Goal: Task Accomplishment & Management: Complete application form

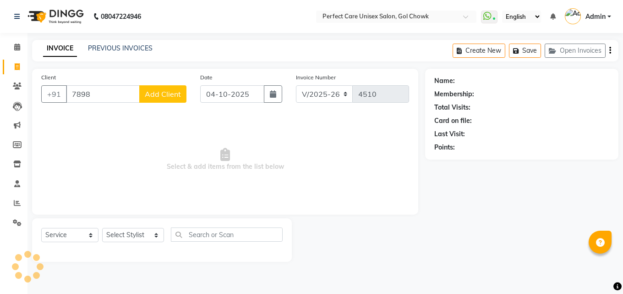
select select "4751"
select select "service"
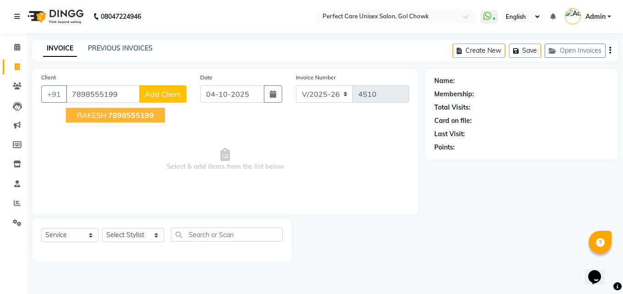
click at [119, 113] on span "7898555199" at bounding box center [131, 114] width 46 height 9
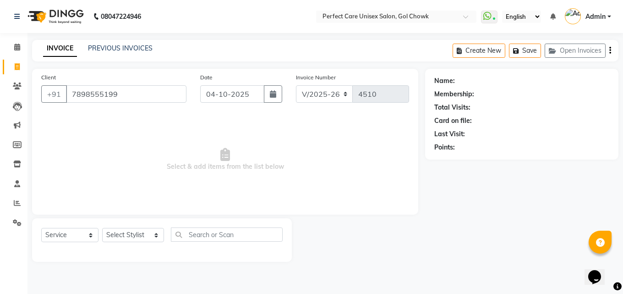
type input "7898555199"
click at [126, 236] on select "Select Stylist MISS. [PERSON_NAME] [PERSON_NAME] MISS [PERSON_NAME] MISS [PERSO…" at bounding box center [133, 235] width 62 height 14
select select "86172"
click at [102, 228] on select "Select Stylist MISS. [PERSON_NAME] [PERSON_NAME] MISS [PERSON_NAME] MISS [PERSO…" at bounding box center [133, 235] width 62 height 14
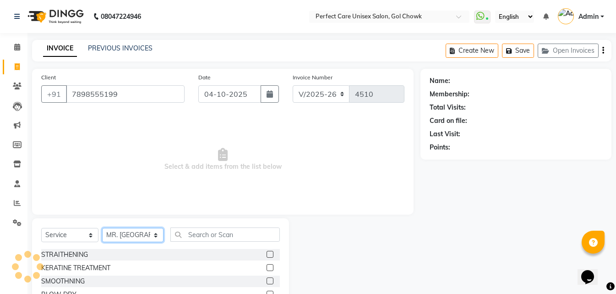
select select "1: Object"
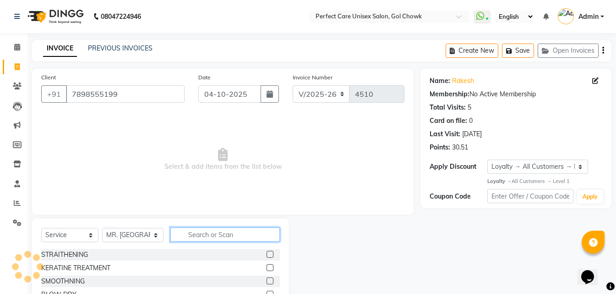
click at [213, 233] on input "text" at bounding box center [224, 234] width 109 height 14
type input "J"
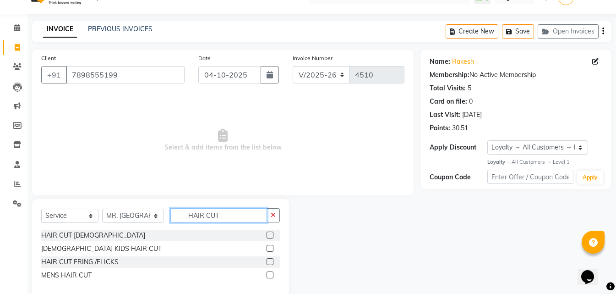
scroll to position [35, 0]
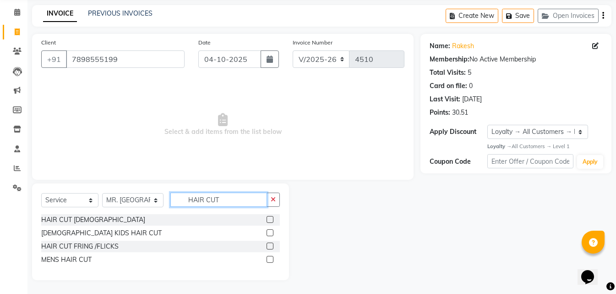
type input "HAIR CUT"
click at [273, 260] on label at bounding box center [270, 259] width 7 height 7
click at [272, 260] on input "checkbox" at bounding box center [270, 259] width 6 height 6
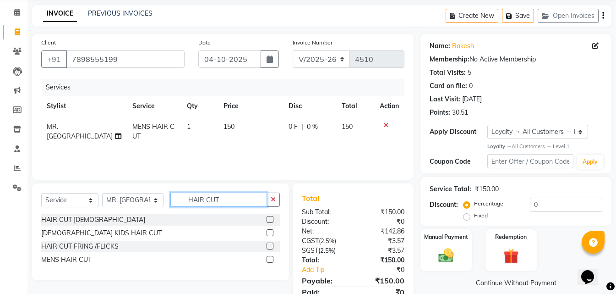
checkbox input "false"
drag, startPoint x: 222, startPoint y: 201, endPoint x: 174, endPoint y: 204, distance: 48.6
click at [174, 204] on input "HAIR CUT" at bounding box center [218, 199] width 96 height 14
type input "BEARD"
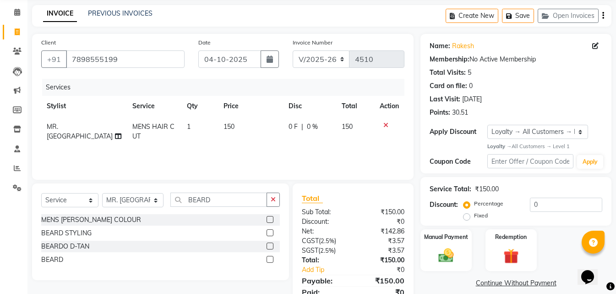
click at [272, 259] on label at bounding box center [270, 259] width 7 height 7
click at [272, 259] on input "checkbox" at bounding box center [270, 259] width 6 height 6
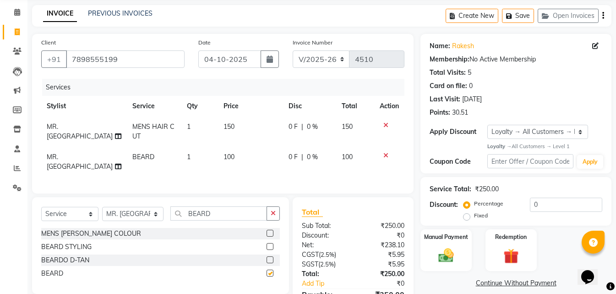
checkbox input "false"
click at [225, 124] on span "150" at bounding box center [228, 126] width 11 height 8
select select "86172"
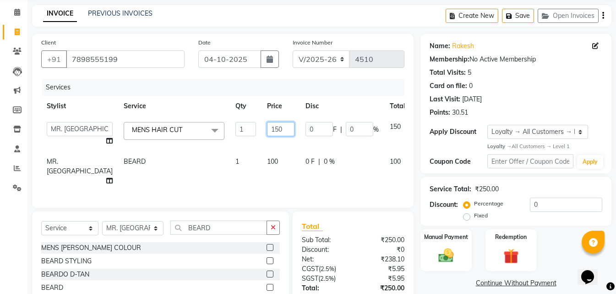
drag, startPoint x: 254, startPoint y: 131, endPoint x: 228, endPoint y: 131, distance: 26.1
click at [267, 131] on input "150" at bounding box center [280, 129] width 27 height 14
type input "200"
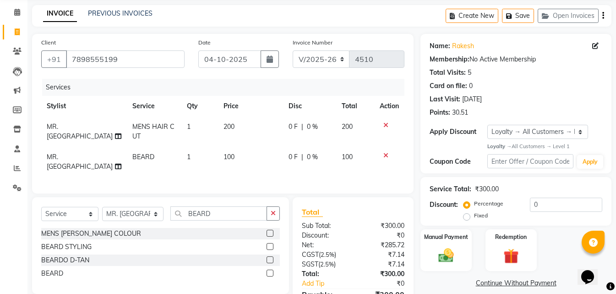
click at [243, 165] on td "100" at bounding box center [250, 162] width 65 height 30
select select "86172"
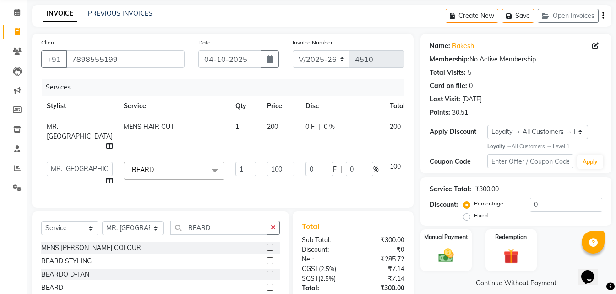
click at [261, 121] on td "200" at bounding box center [280, 136] width 38 height 40
select select "86172"
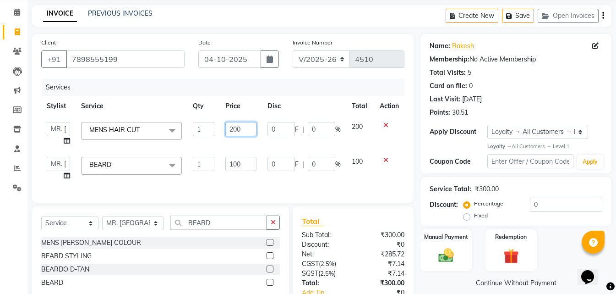
click at [232, 122] on input "200" at bounding box center [240, 129] width 31 height 14
drag, startPoint x: 245, startPoint y: 128, endPoint x: 219, endPoint y: 129, distance: 26.1
click at [219, 129] on tr "MISS. [PERSON_NAME] [PERSON_NAME] MISS [PERSON_NAME] MISS [PERSON_NAME] MISS PI…" at bounding box center [222, 133] width 363 height 35
type input "150"
click at [260, 180] on td "100" at bounding box center [241, 168] width 42 height 35
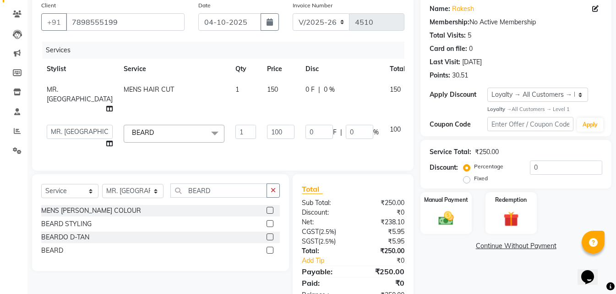
scroll to position [108, 0]
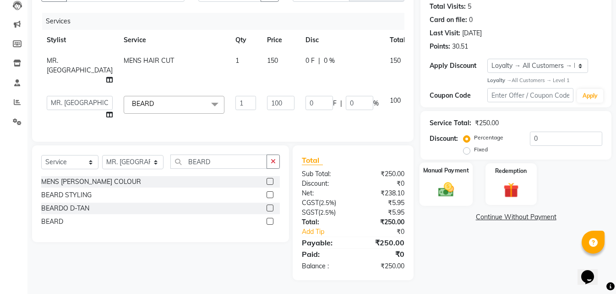
click at [447, 180] on img at bounding box center [446, 189] width 26 height 18
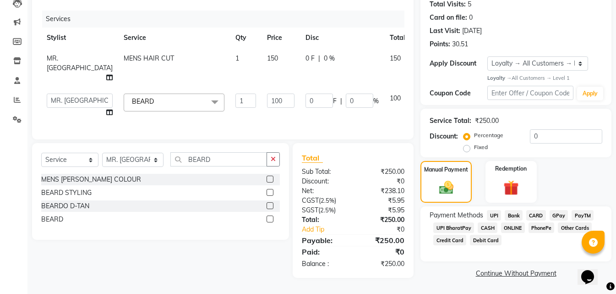
click at [509, 222] on span "ONLINE" at bounding box center [513, 227] width 24 height 11
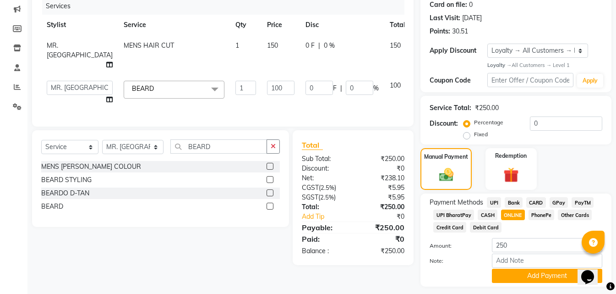
scroll to position [141, 0]
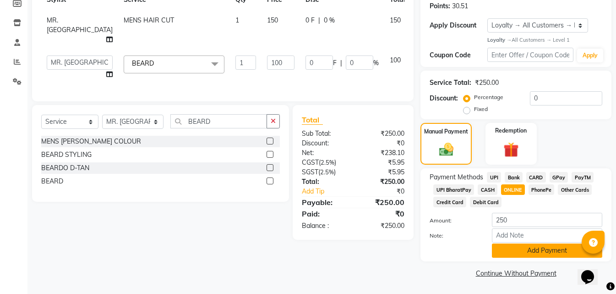
click at [512, 254] on button "Add Payment" at bounding box center [547, 250] width 110 height 14
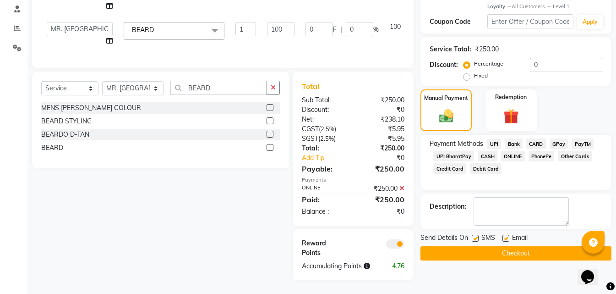
scroll to position [181, 0]
click at [488, 247] on button "Checkout" at bounding box center [515, 253] width 191 height 14
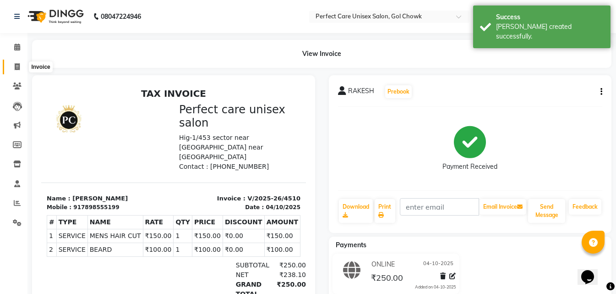
click at [14, 65] on span at bounding box center [17, 67] width 16 height 11
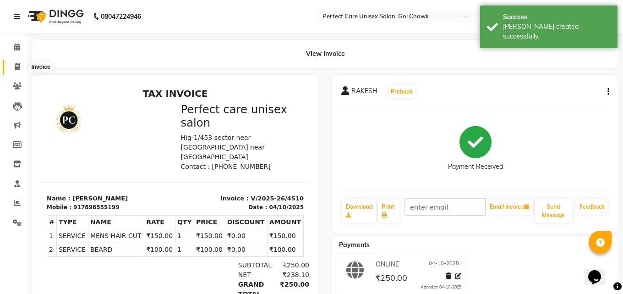
select select "4751"
select select "service"
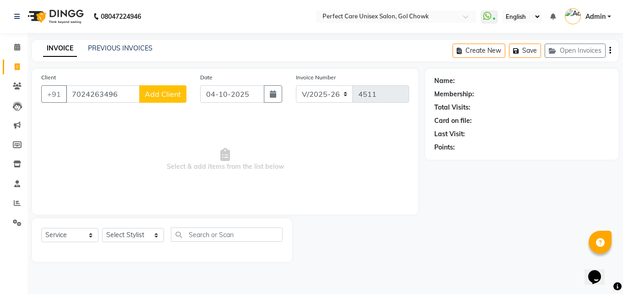
type input "7024263496"
click at [174, 97] on span "Add Client" at bounding box center [163, 93] width 36 height 9
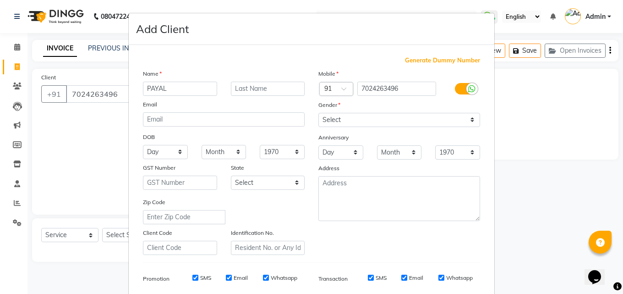
type input "PAYAL"
click at [359, 121] on select "Select [DEMOGRAPHIC_DATA] [DEMOGRAPHIC_DATA] Other Prefer Not To Say" at bounding box center [399, 120] width 162 height 14
select select "[DEMOGRAPHIC_DATA]"
click at [318, 113] on select "Select [DEMOGRAPHIC_DATA] [DEMOGRAPHIC_DATA] Other Prefer Not To Say" at bounding box center [399, 120] width 162 height 14
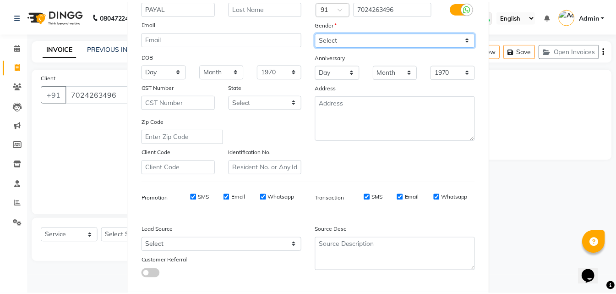
scroll to position [129, 0]
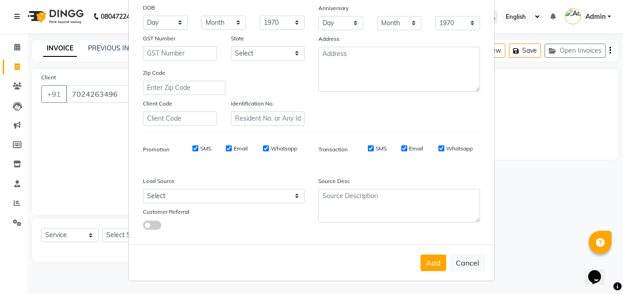
click at [417, 260] on div "Add Cancel" at bounding box center [311, 262] width 365 height 36
click at [435, 267] on button "Add" at bounding box center [433, 262] width 26 height 16
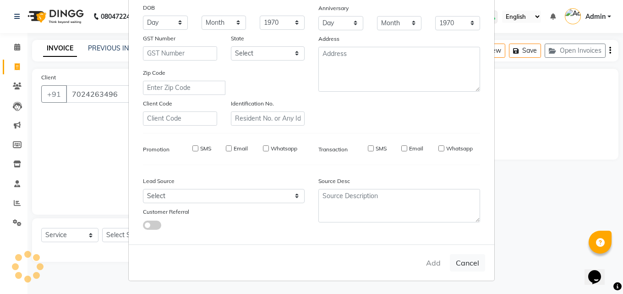
select select
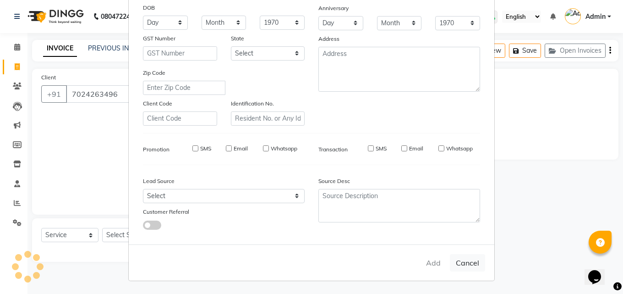
select select
checkbox input "false"
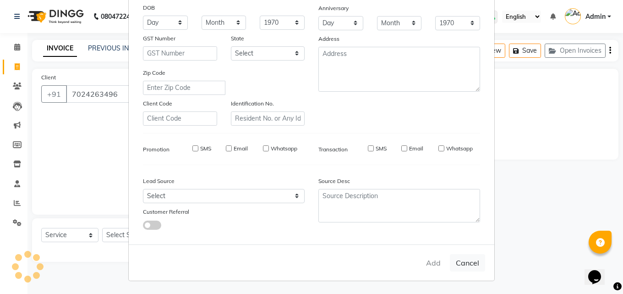
checkbox input "false"
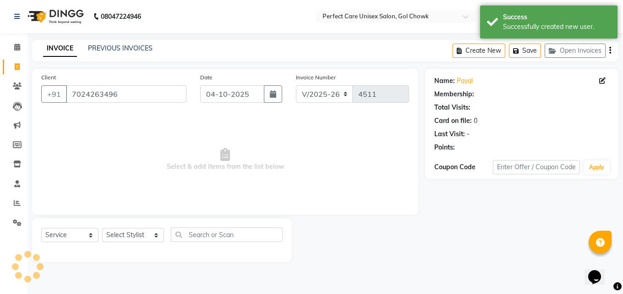
select select "1: Object"
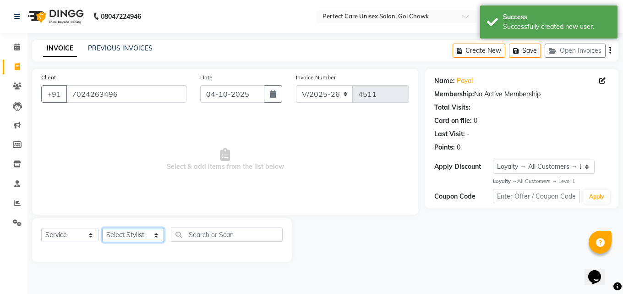
click at [130, 238] on select "Select Stylist MISS. [PERSON_NAME] [PERSON_NAME] MISS [PERSON_NAME] MISS [PERSO…" at bounding box center [133, 235] width 62 height 14
select select "70841"
click at [102, 228] on select "Select Stylist MISS. [PERSON_NAME] [PERSON_NAME] MISS [PERSON_NAME] MISS [PERSO…" at bounding box center [133, 235] width 62 height 14
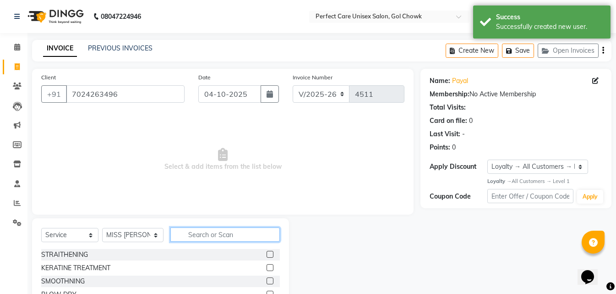
click at [192, 234] on input "text" at bounding box center [224, 234] width 109 height 14
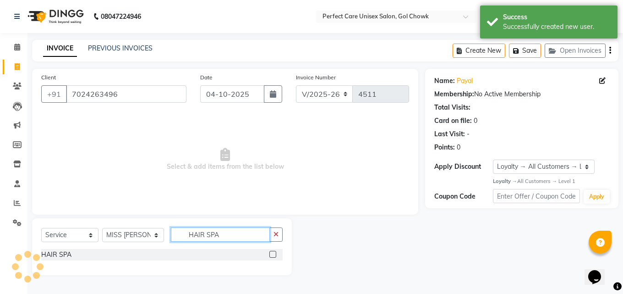
type input "HAIR SPA"
click at [273, 254] on label at bounding box center [272, 253] width 7 height 7
click at [273, 254] on input "checkbox" at bounding box center [272, 254] width 6 height 6
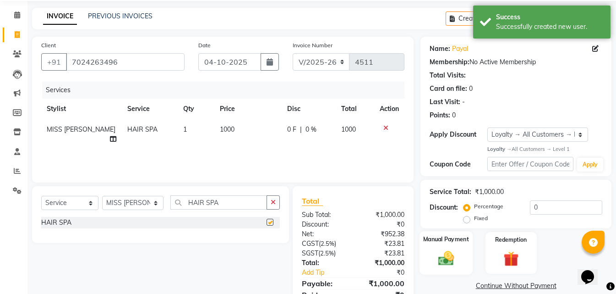
scroll to position [73, 0]
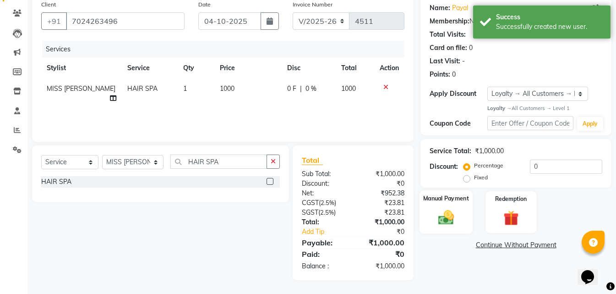
checkbox input "false"
click at [469, 207] on div "Manual Payment" at bounding box center [445, 212] width 53 height 44
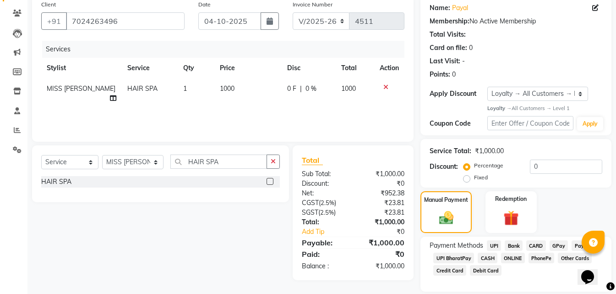
click at [503, 256] on span "ONLINE" at bounding box center [513, 257] width 24 height 11
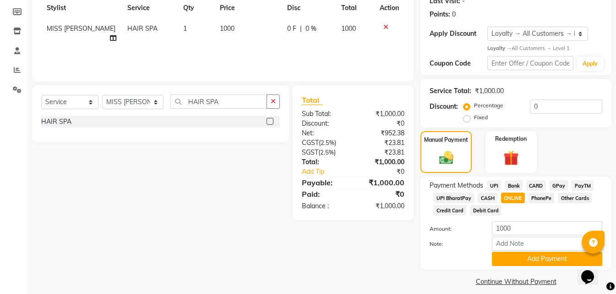
scroll to position [141, 0]
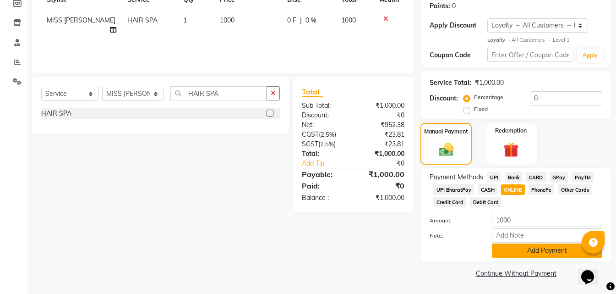
click at [492, 252] on button "Add Payment" at bounding box center [547, 250] width 110 height 14
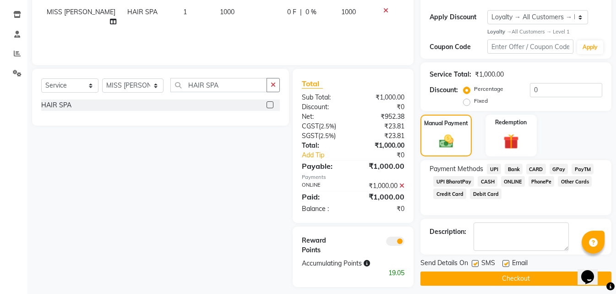
scroll to position [156, 0]
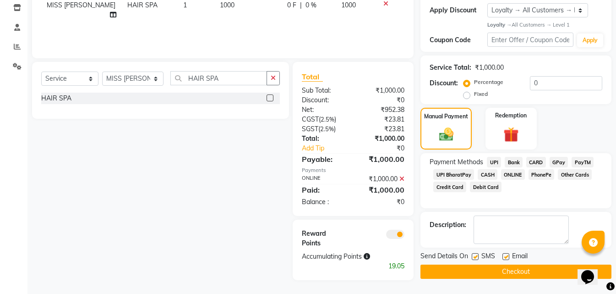
click at [488, 272] on button "Checkout" at bounding box center [515, 271] width 191 height 14
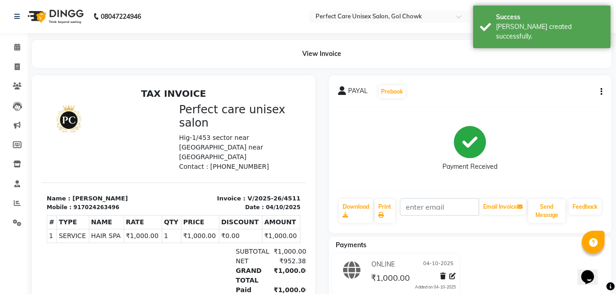
click at [89, 203] on div "917024263496" at bounding box center [96, 207] width 46 height 8
copy div "917024263496"
click at [16, 65] on icon at bounding box center [17, 66] width 5 height 7
select select "service"
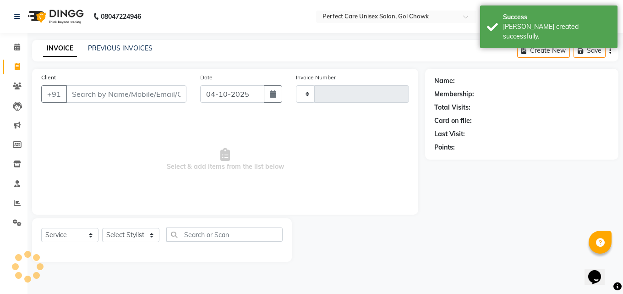
type input "4512"
select select "4751"
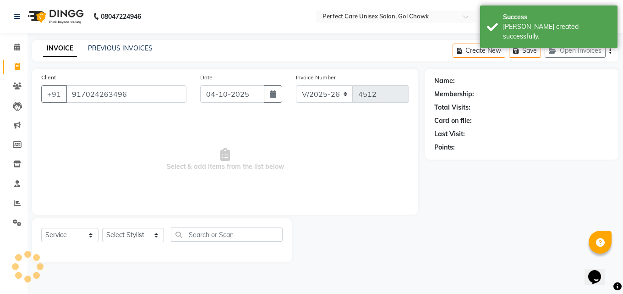
type input "917024263496"
select select "1: Object"
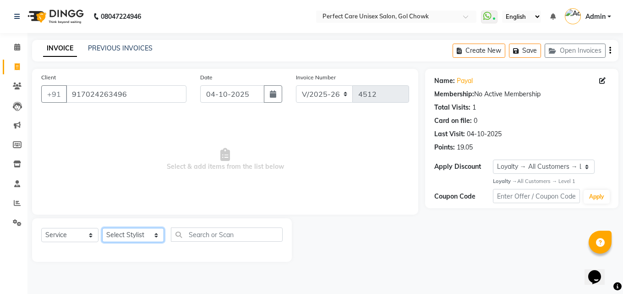
click at [140, 237] on select "Select Stylist MISS. [PERSON_NAME] [PERSON_NAME] MISS [PERSON_NAME] MISS [PERSO…" at bounding box center [133, 235] width 62 height 14
select select "71364"
click at [102, 228] on select "Select Stylist MISS. [PERSON_NAME] [PERSON_NAME] MISS [PERSON_NAME] MISS [PERSO…" at bounding box center [133, 235] width 62 height 14
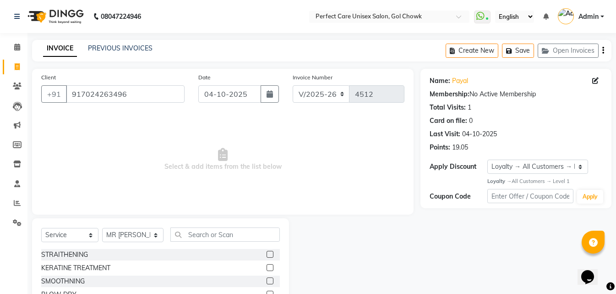
click at [210, 241] on div "Select Service Product Membership Package Voucher Prepaid Gift Card Select Styl…" at bounding box center [160, 238] width 239 height 22
click at [210, 240] on input "text" at bounding box center [224, 234] width 109 height 14
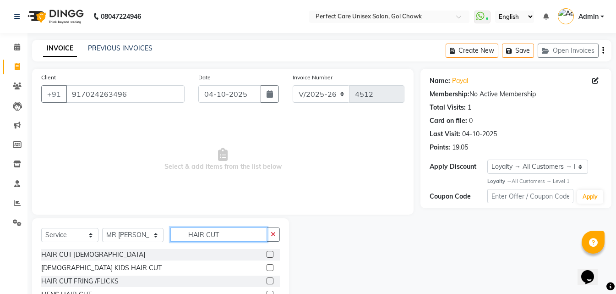
scroll to position [35, 0]
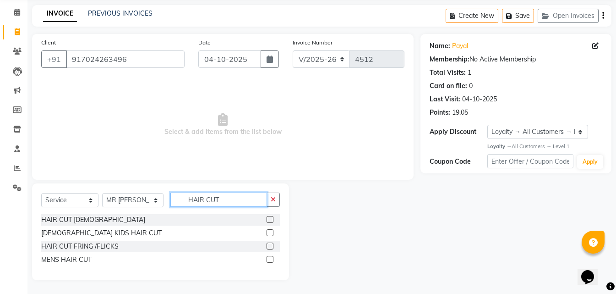
type input "HAIR CUT"
click at [272, 261] on label at bounding box center [270, 259] width 7 height 7
click at [272, 261] on input "checkbox" at bounding box center [270, 259] width 6 height 6
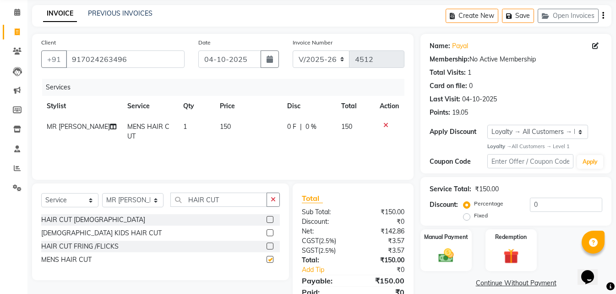
checkbox input "false"
drag, startPoint x: 237, startPoint y: 198, endPoint x: 171, endPoint y: 199, distance: 65.5
click at [173, 199] on input "HAIR CUT" at bounding box center [218, 199] width 96 height 14
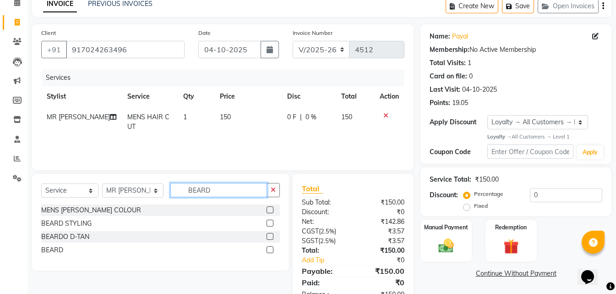
scroll to position [73, 0]
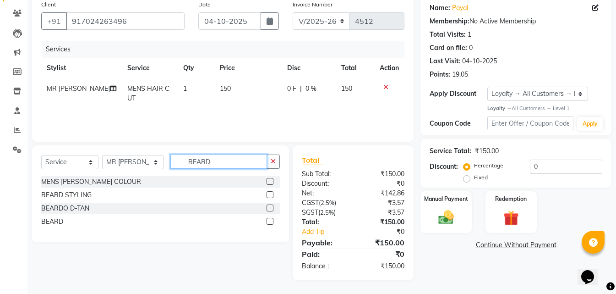
type input "BEARD"
click at [269, 219] on label at bounding box center [270, 221] width 7 height 7
click at [269, 219] on input "checkbox" at bounding box center [270, 221] width 6 height 6
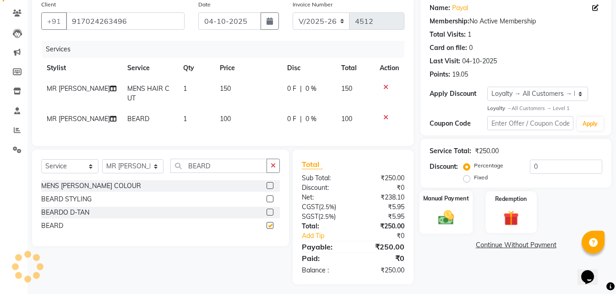
checkbox input "false"
click at [440, 223] on img at bounding box center [446, 217] width 26 height 18
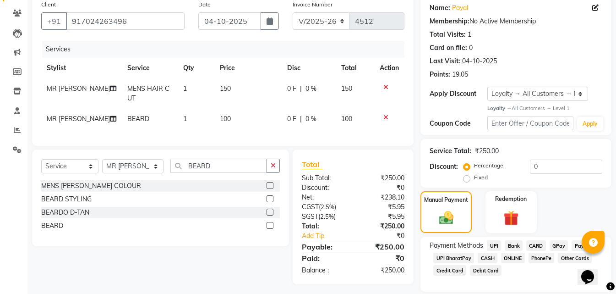
scroll to position [0, 0]
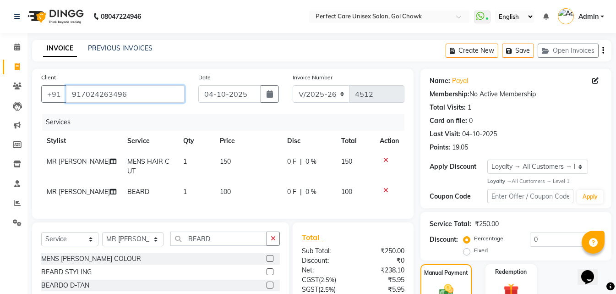
click at [92, 99] on input "917024263496" at bounding box center [125, 93] width 119 height 17
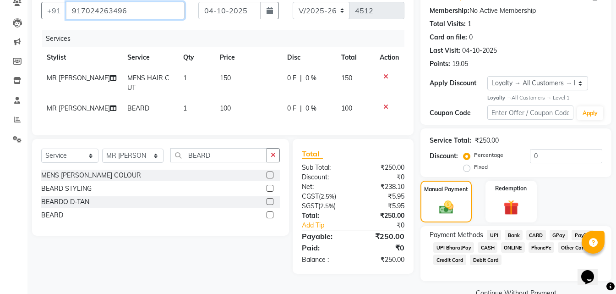
scroll to position [103, 0]
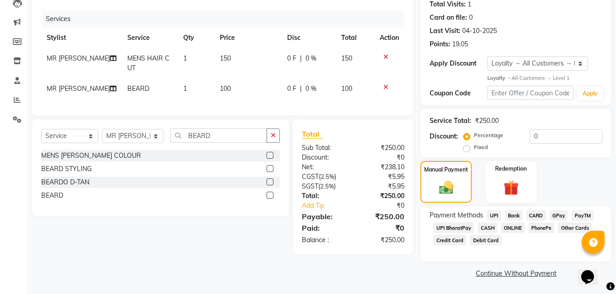
click at [515, 220] on span "Bank" at bounding box center [514, 215] width 18 height 11
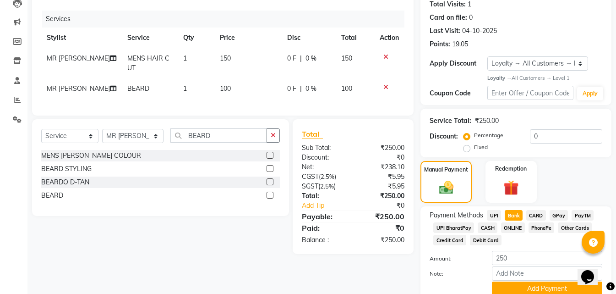
click at [511, 227] on span "ONLINE" at bounding box center [513, 227] width 24 height 11
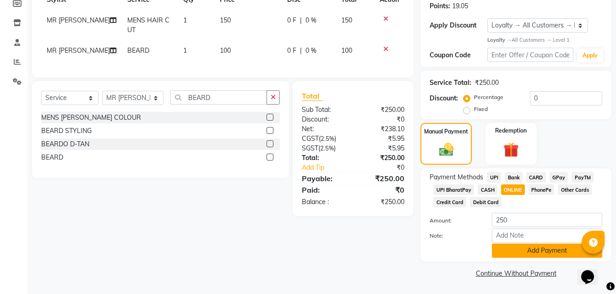
click at [516, 251] on button "Add Payment" at bounding box center [547, 250] width 110 height 14
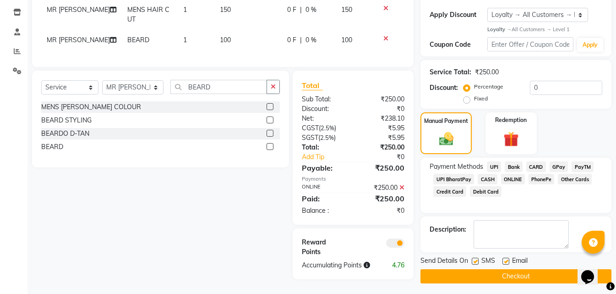
scroll to position [158, 0]
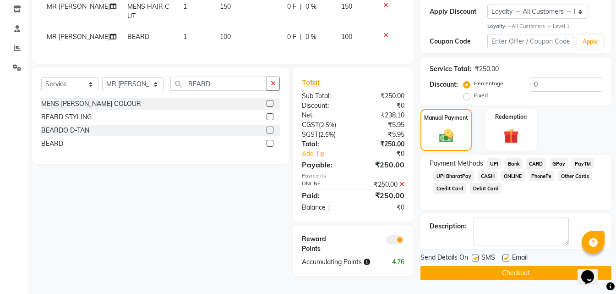
click at [490, 274] on button "Checkout" at bounding box center [515, 273] width 191 height 14
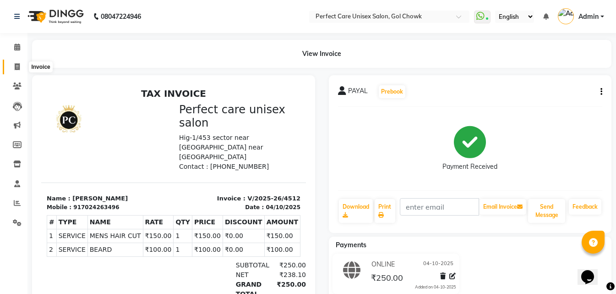
click at [20, 68] on span at bounding box center [17, 67] width 16 height 11
select select "service"
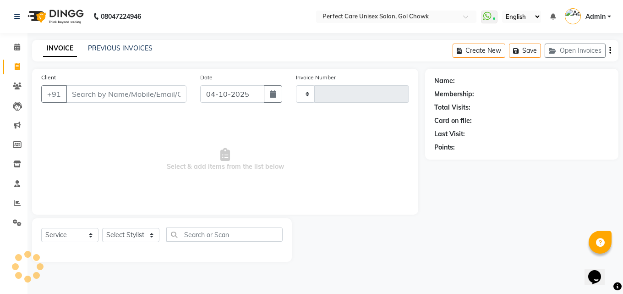
type input "4513"
select select "4751"
click at [77, 234] on select "Select Service Product Membership Package Voucher Prepaid Gift Card" at bounding box center [69, 235] width 57 height 14
select select "product"
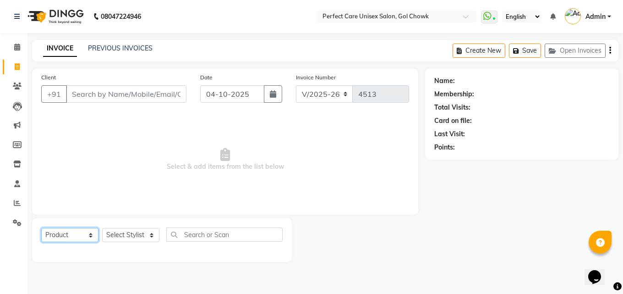
click at [41, 228] on select "Select Service Product Membership Package Voucher Prepaid Gift Card" at bounding box center [69, 235] width 57 height 14
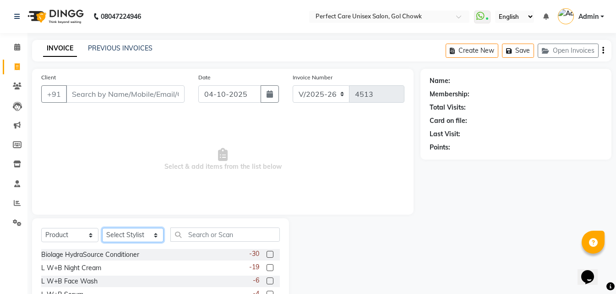
click at [120, 230] on select "Select Stylist MISS. [PERSON_NAME] [PERSON_NAME] MISS [PERSON_NAME] MISS [PERSO…" at bounding box center [132, 235] width 61 height 14
select select "28404"
click at [102, 228] on select "Select Stylist MISS. [PERSON_NAME] [PERSON_NAME] MISS [PERSON_NAME] MISS [PERSO…" at bounding box center [132, 235] width 61 height 14
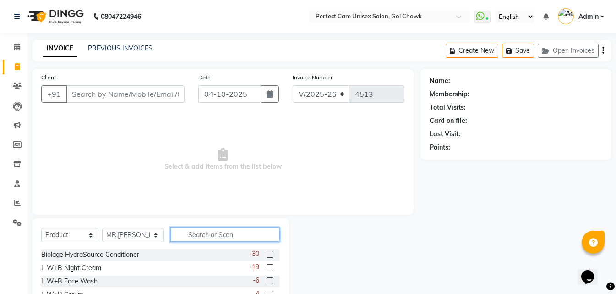
click at [204, 236] on input "text" at bounding box center [224, 234] width 109 height 14
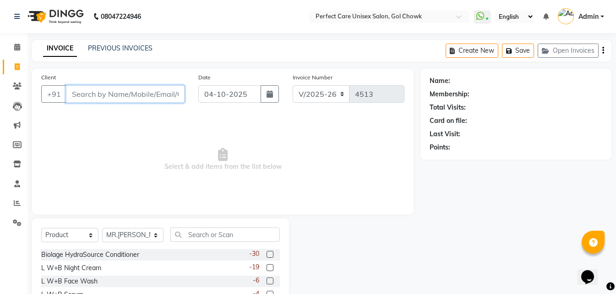
click at [148, 90] on input "Client" at bounding box center [125, 93] width 119 height 17
paste input "917024263496"
type input "917024263496"
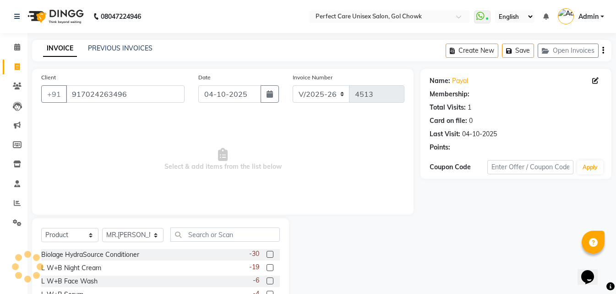
select select "1: Object"
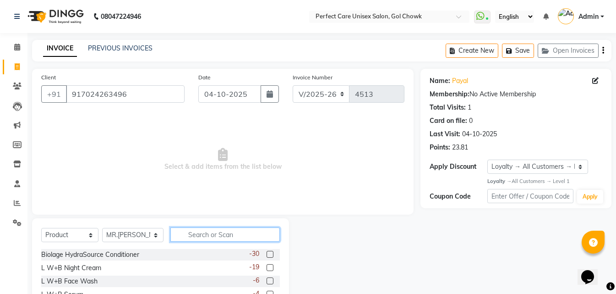
click at [206, 239] on input "text" at bounding box center [224, 234] width 109 height 14
type input "S"
type input "COSMO"
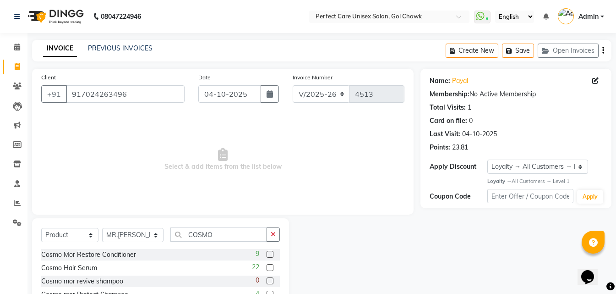
click at [267, 281] on label at bounding box center [270, 280] width 7 height 7
click at [267, 281] on input "checkbox" at bounding box center [270, 281] width 6 height 6
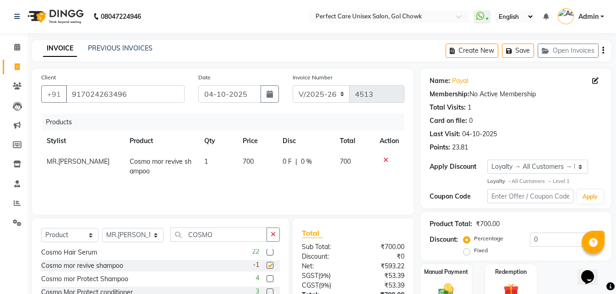
checkbox input "false"
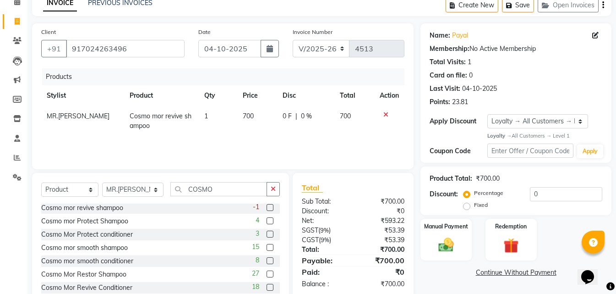
scroll to position [46, 0]
click at [267, 259] on label at bounding box center [270, 259] width 7 height 7
click at [267, 259] on input "checkbox" at bounding box center [270, 260] width 6 height 6
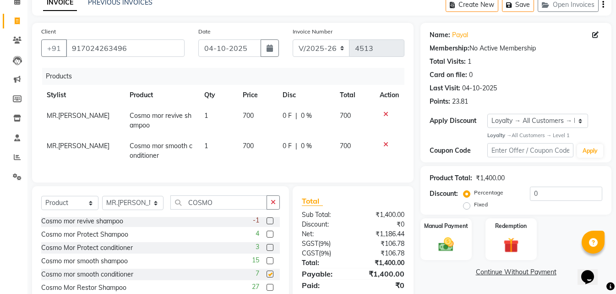
checkbox input "false"
drag, startPoint x: 226, startPoint y: 210, endPoint x: 167, endPoint y: 209, distance: 59.5
click at [170, 209] on input "COSMO" at bounding box center [218, 202] width 96 height 14
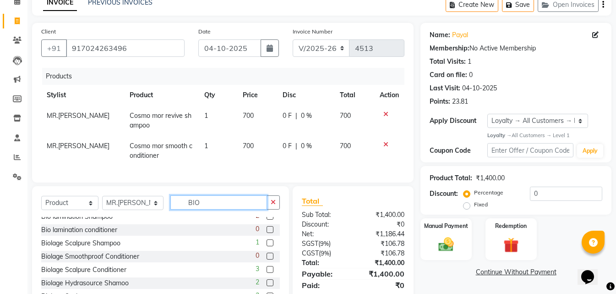
scroll to position [0, 0]
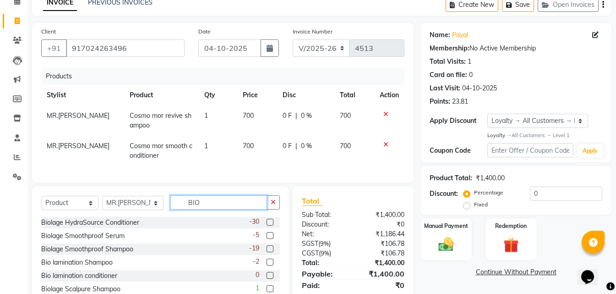
type input "BIO"
click at [267, 239] on label at bounding box center [270, 235] width 7 height 7
click at [267, 239] on input "checkbox" at bounding box center [270, 236] width 6 height 6
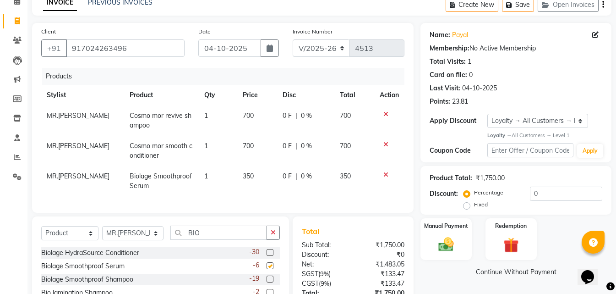
checkbox input "false"
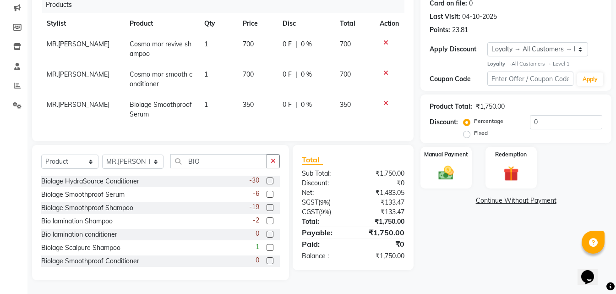
scroll to position [124, 0]
click at [449, 164] on img at bounding box center [446, 173] width 26 height 18
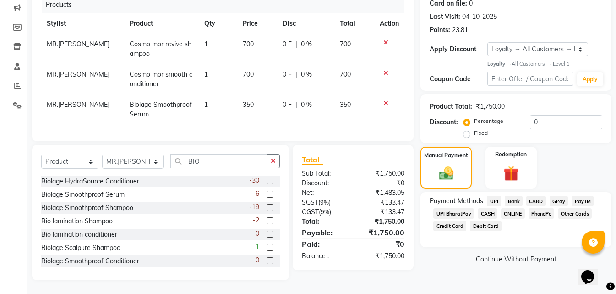
click at [511, 208] on span "ONLINE" at bounding box center [513, 213] width 24 height 11
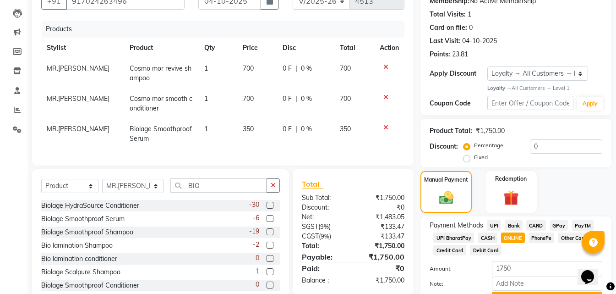
scroll to position [0, 0]
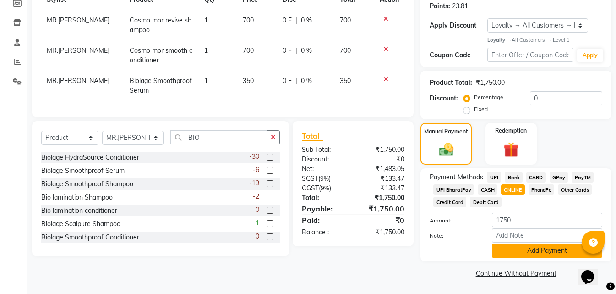
click at [517, 246] on button "Add Payment" at bounding box center [547, 250] width 110 height 14
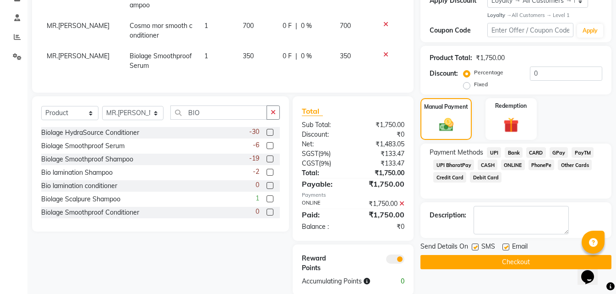
scroll to position [188, 0]
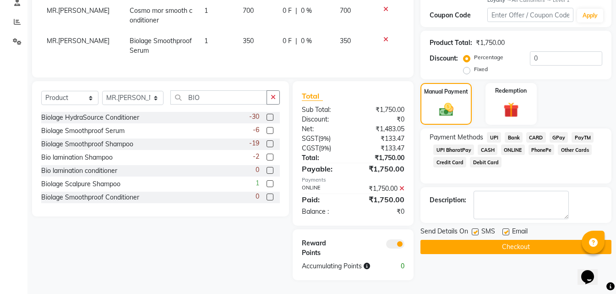
click at [455, 244] on button "Checkout" at bounding box center [515, 246] width 191 height 14
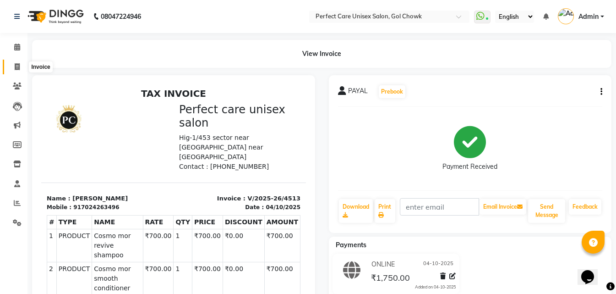
click at [14, 65] on span at bounding box center [17, 67] width 16 height 11
select select "service"
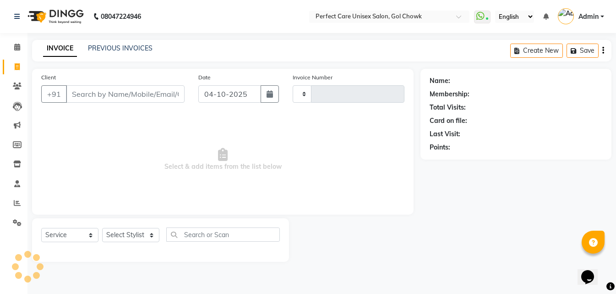
type input "4514"
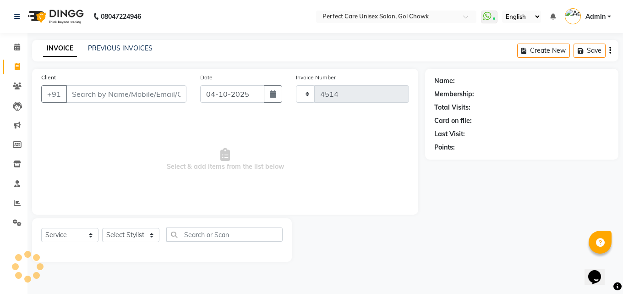
select select "4751"
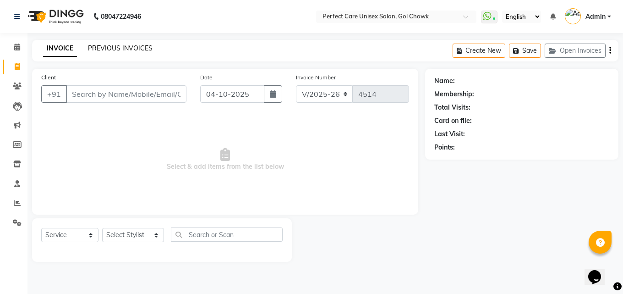
click at [135, 47] on link "PREVIOUS INVOICES" at bounding box center [120, 48] width 65 height 8
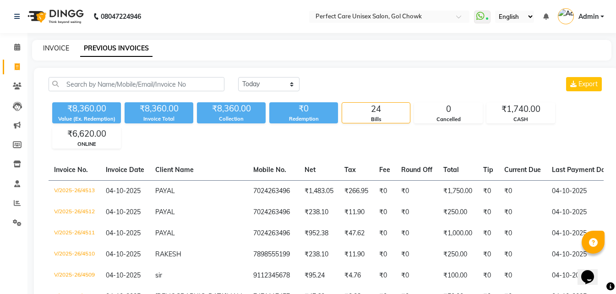
click at [63, 46] on link "INVOICE" at bounding box center [56, 48] width 26 height 8
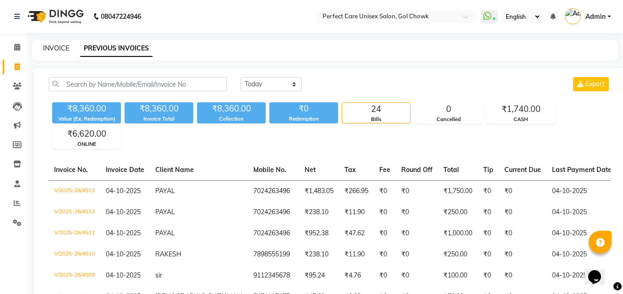
select select "4751"
select select "service"
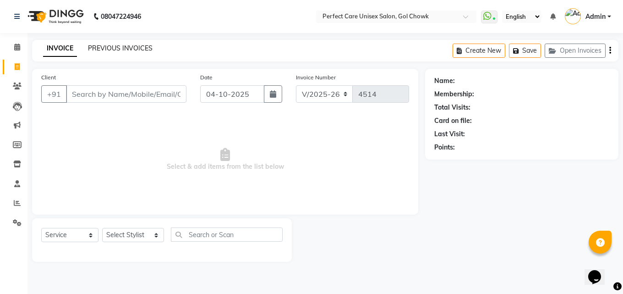
click at [125, 47] on link "PREVIOUS INVOICES" at bounding box center [120, 48] width 65 height 8
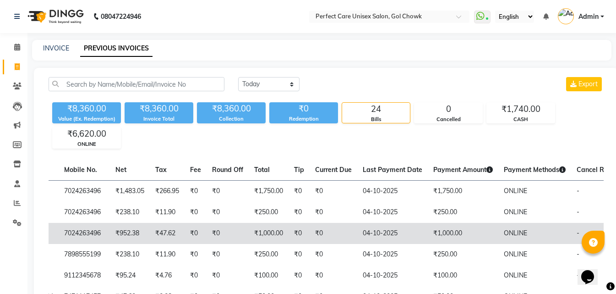
scroll to position [0, 202]
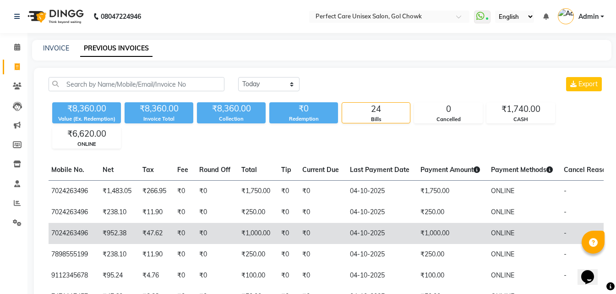
drag, startPoint x: 313, startPoint y: 228, endPoint x: 341, endPoint y: 232, distance: 28.2
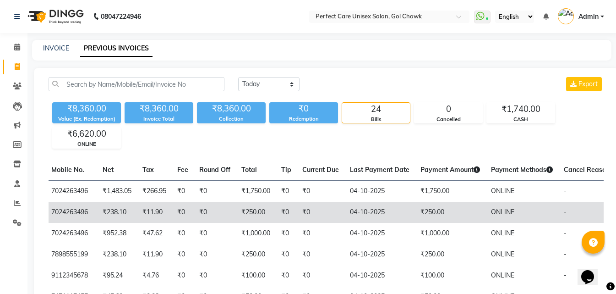
scroll to position [0, 0]
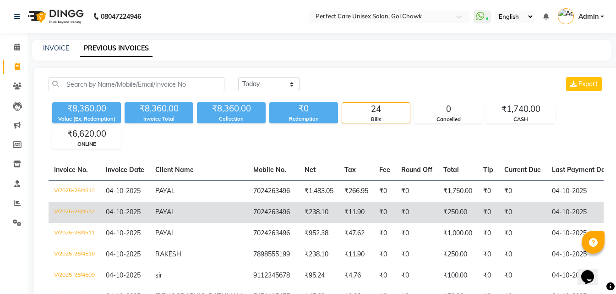
drag, startPoint x: 315, startPoint y: 217, endPoint x: 271, endPoint y: 220, distance: 43.6
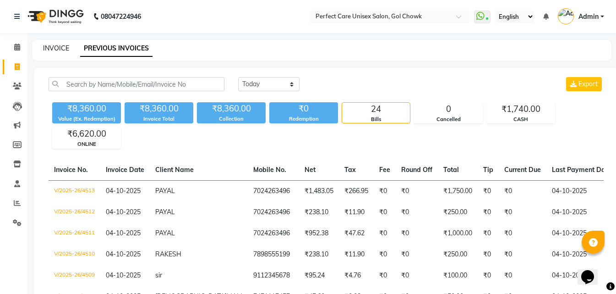
click at [55, 47] on link "INVOICE" at bounding box center [56, 48] width 26 height 8
select select "4751"
select select "service"
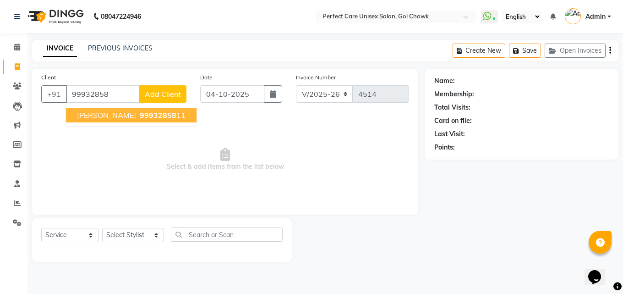
click at [118, 119] on span "[PERSON_NAME]" at bounding box center [106, 114] width 59 height 9
type input "9993285811"
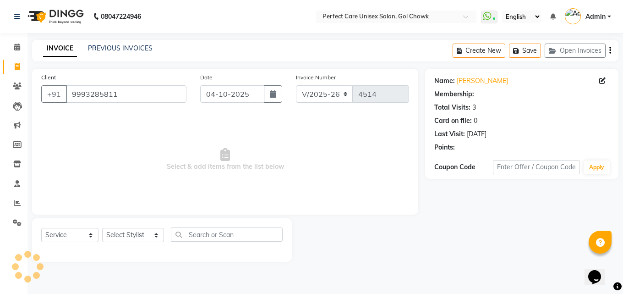
select select "1: Object"
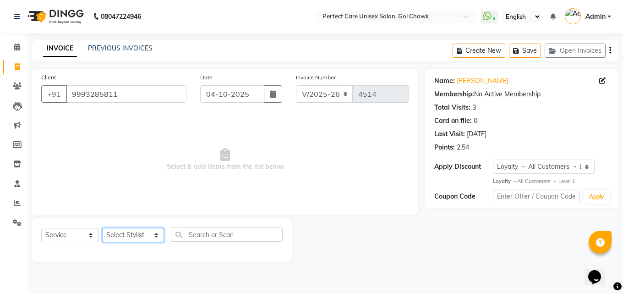
click at [126, 234] on select "Select Stylist MISS. [PERSON_NAME] [PERSON_NAME] MISS [PERSON_NAME] MISS [PERSO…" at bounding box center [133, 235] width 62 height 14
select select "28404"
click at [102, 228] on select "Select Stylist MISS. [PERSON_NAME] [PERSON_NAME] MISS [PERSON_NAME] MISS [PERSO…" at bounding box center [133, 235] width 62 height 14
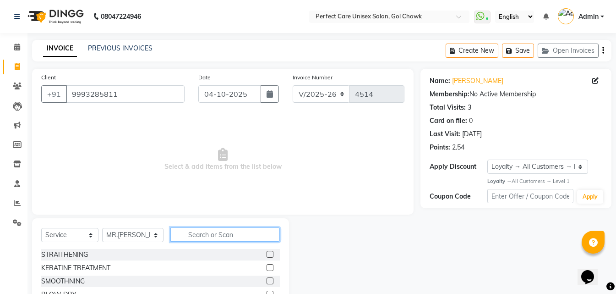
click at [200, 229] on input "text" at bounding box center [224, 234] width 109 height 14
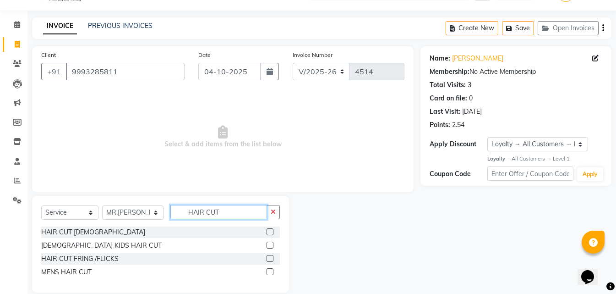
scroll to position [35, 0]
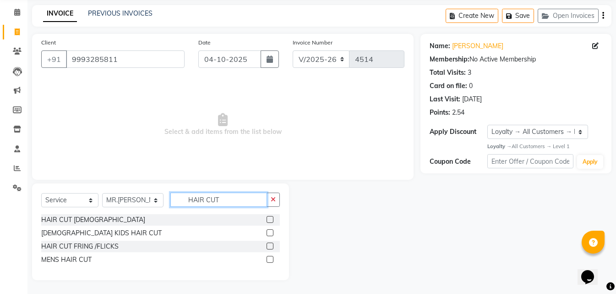
type input "HAIR CUT"
click at [268, 259] on label at bounding box center [270, 259] width 7 height 7
click at [268, 259] on input "checkbox" at bounding box center [270, 259] width 6 height 6
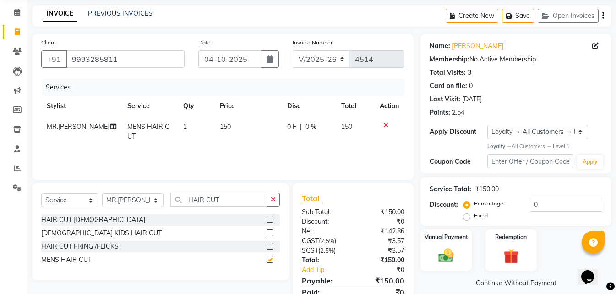
checkbox input "false"
click at [228, 132] on td "150" at bounding box center [247, 131] width 67 height 30
select select "28404"
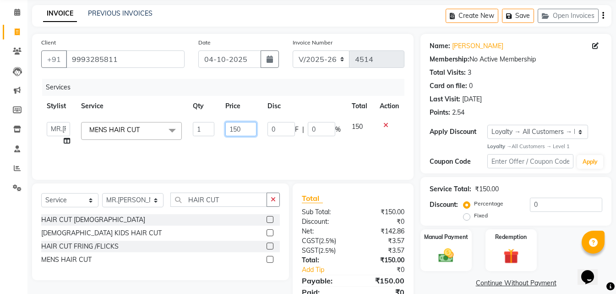
click at [218, 133] on tr "MISS. [PERSON_NAME] [PERSON_NAME] MISS [PERSON_NAME] MISS [PERSON_NAME] MISS PI…" at bounding box center [222, 133] width 363 height 35
type input "200"
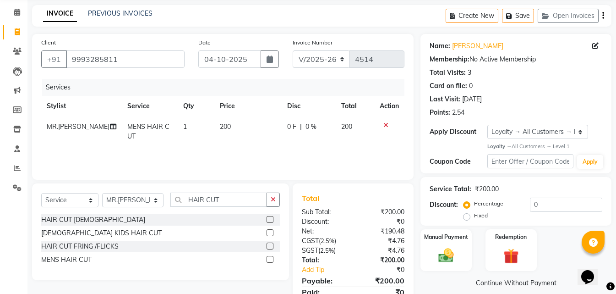
click at [291, 154] on div "Services Stylist Service Qty Price Disc Total Action MR.[PERSON_NAME] MENS HAIR…" at bounding box center [222, 125] width 363 height 92
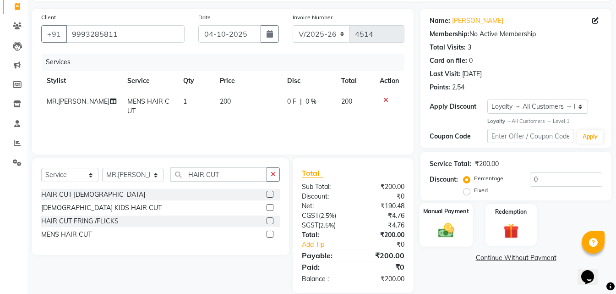
scroll to position [73, 0]
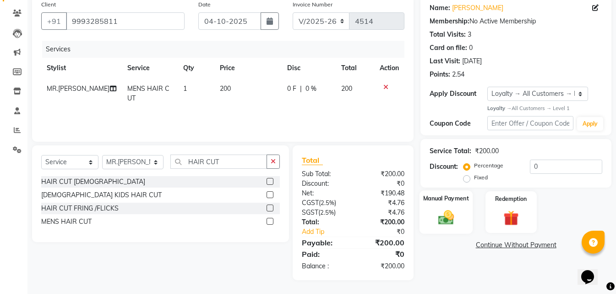
click at [453, 212] on img at bounding box center [446, 217] width 26 height 18
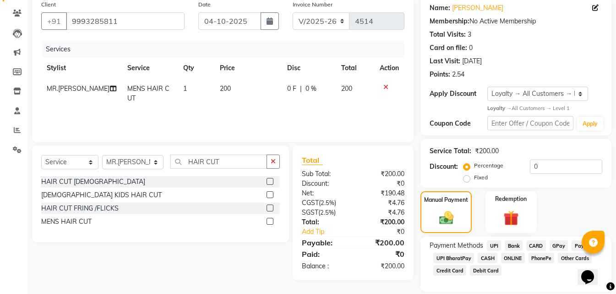
click at [489, 261] on span "CASH" at bounding box center [488, 257] width 20 height 11
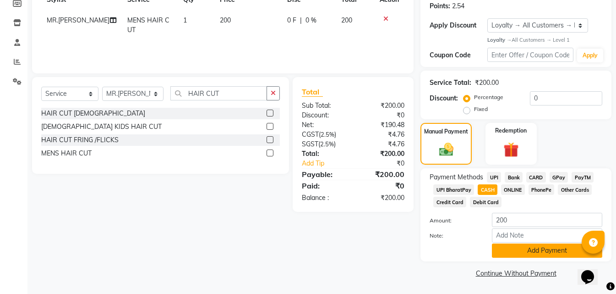
click at [508, 254] on button "Add Payment" at bounding box center [547, 250] width 110 height 14
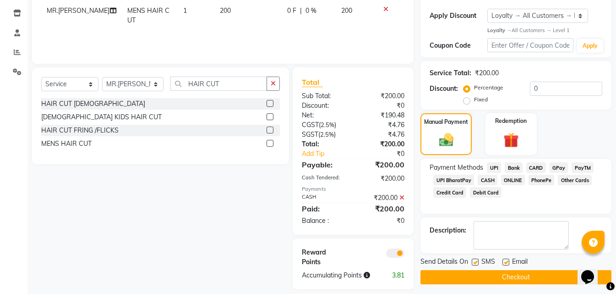
scroll to position [160, 0]
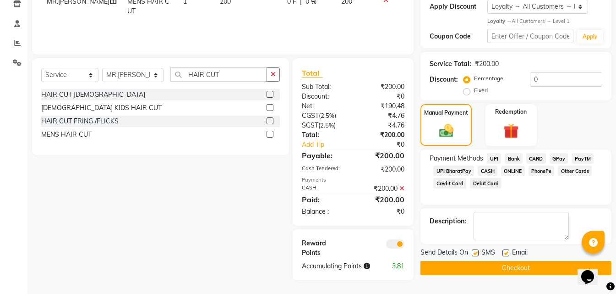
click at [456, 270] on button "Checkout" at bounding box center [515, 268] width 191 height 14
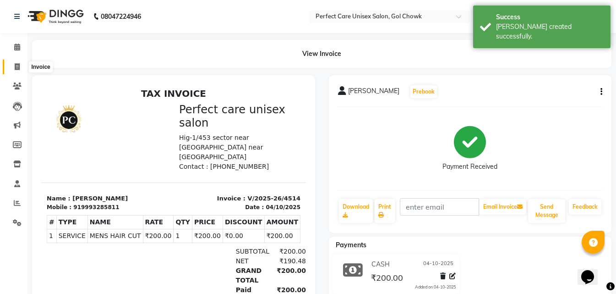
click at [12, 65] on span at bounding box center [17, 67] width 16 height 11
select select "4751"
select select "service"
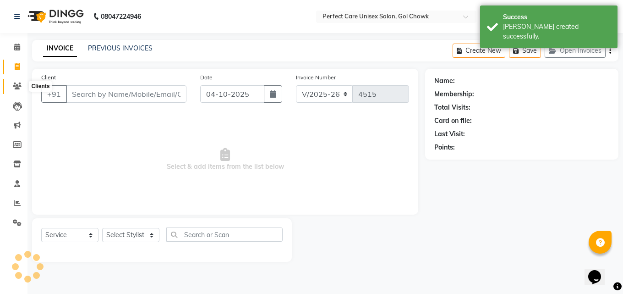
click at [16, 87] on icon at bounding box center [17, 85] width 9 height 7
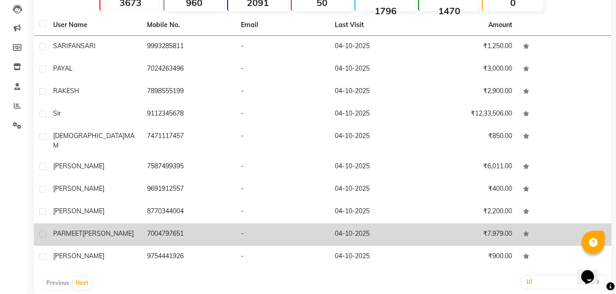
scroll to position [103, 0]
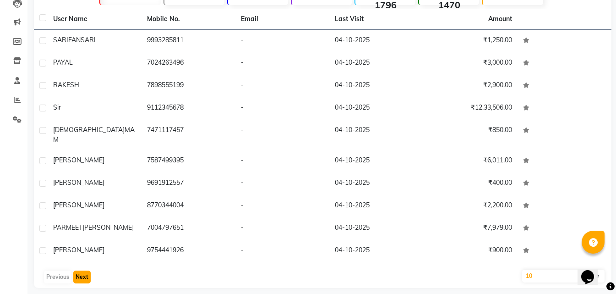
click at [75, 272] on button "Next" at bounding box center [81, 276] width 17 height 13
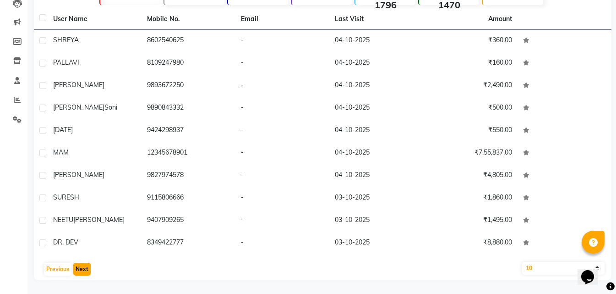
click at [82, 266] on button "Next" at bounding box center [81, 268] width 17 height 13
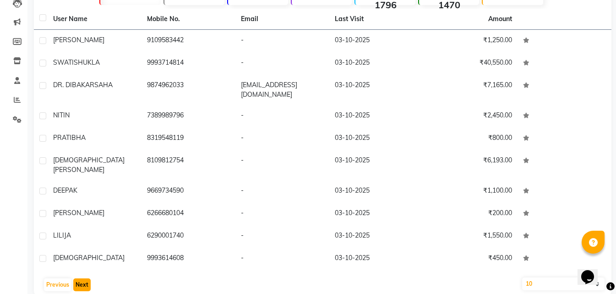
click at [81, 278] on button "Next" at bounding box center [81, 284] width 17 height 13
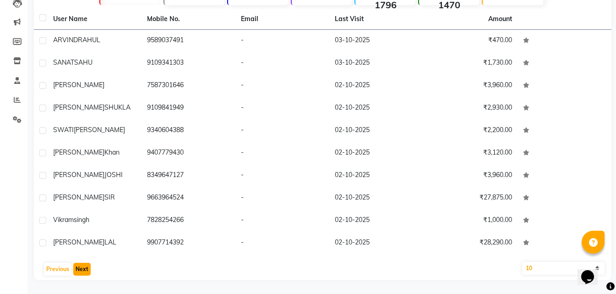
click at [78, 271] on button "Next" at bounding box center [81, 268] width 17 height 13
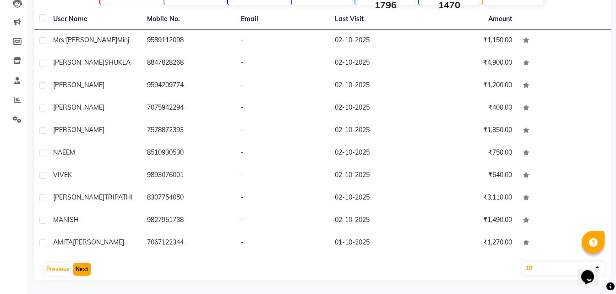
click at [79, 271] on button "Next" at bounding box center [81, 268] width 17 height 13
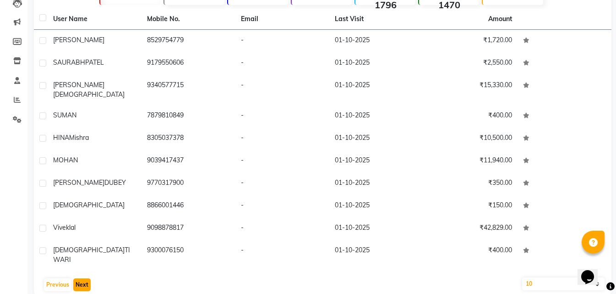
click at [80, 278] on button "Next" at bounding box center [81, 284] width 17 height 13
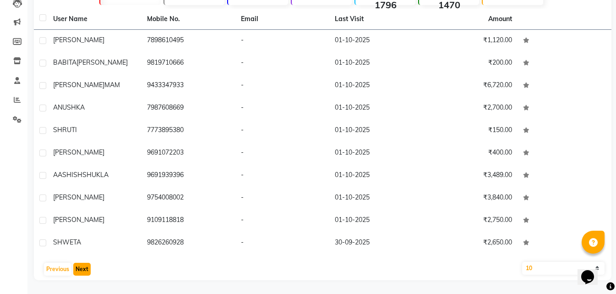
click at [84, 270] on button "Next" at bounding box center [81, 268] width 17 height 13
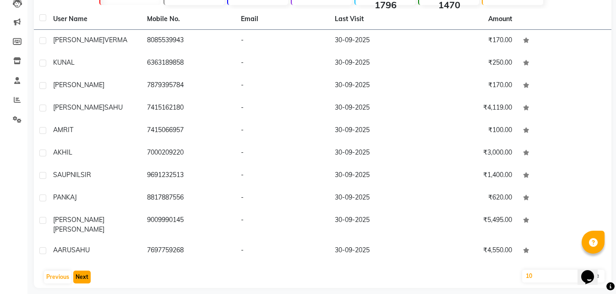
click at [82, 273] on button "Next" at bounding box center [81, 276] width 17 height 13
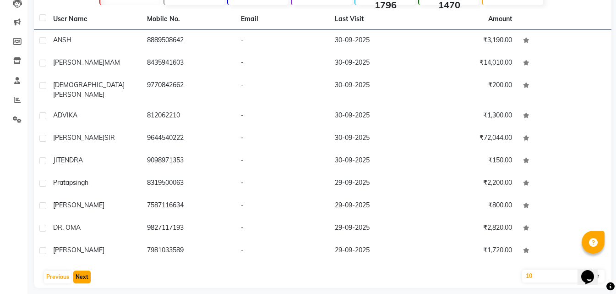
click at [84, 271] on button "Next" at bounding box center [81, 276] width 17 height 13
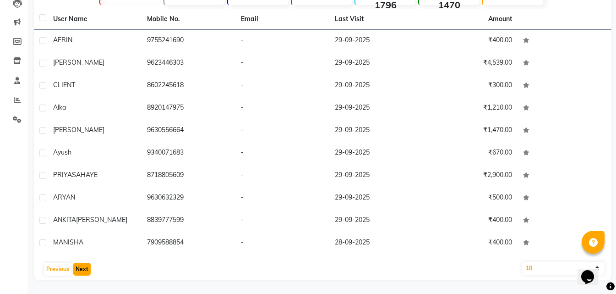
click at [76, 266] on button "Next" at bounding box center [81, 268] width 17 height 13
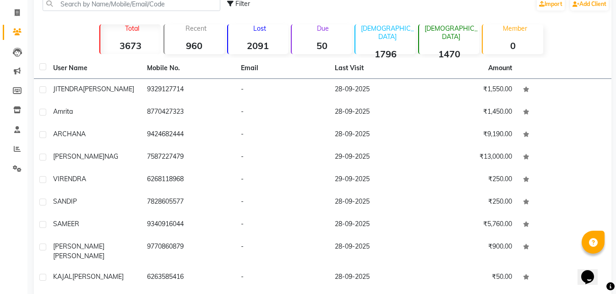
scroll to position [0, 0]
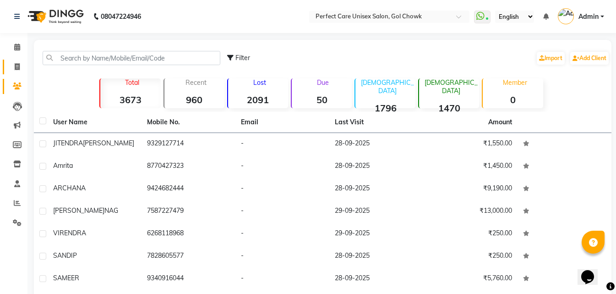
click at [19, 73] on link "Invoice" at bounding box center [14, 67] width 22 height 15
select select "service"
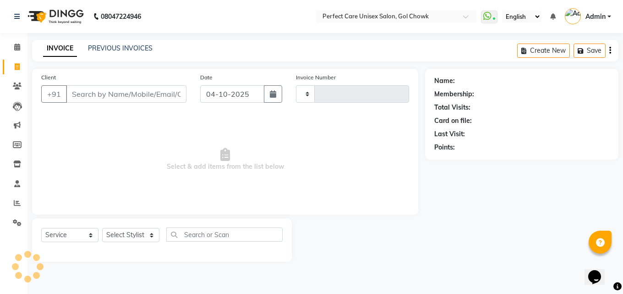
type input "4515"
select select "4751"
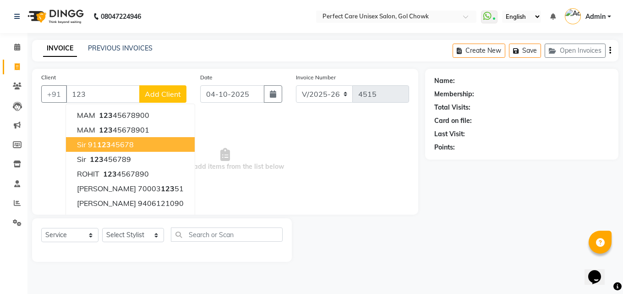
click at [88, 146] on ngb-highlight "91 123 45678" at bounding box center [111, 144] width 46 height 9
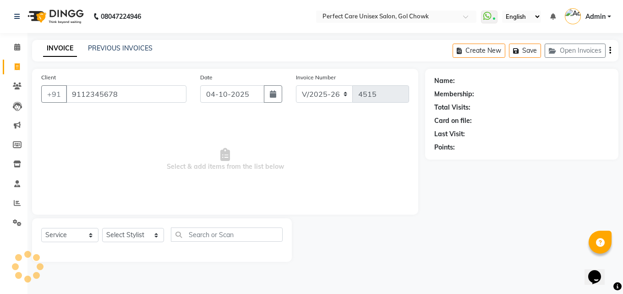
type input "9112345678"
click at [116, 231] on select "Select Stylist MISS. [PERSON_NAME] [PERSON_NAME] MISS [PERSON_NAME] MISS [PERSO…" at bounding box center [133, 235] width 62 height 14
select select "1: Object"
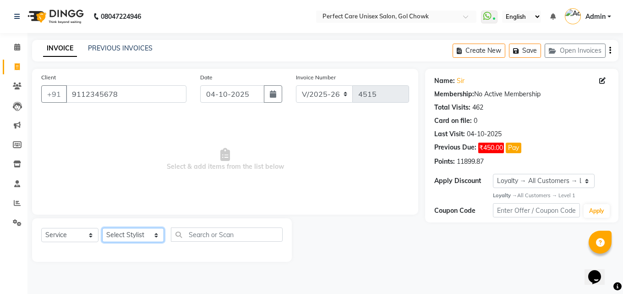
select select "52316"
click at [102, 228] on select "Select Stylist MISS. [PERSON_NAME] [PERSON_NAME] MISS [PERSON_NAME] MISS [PERSO…" at bounding box center [133, 235] width 62 height 14
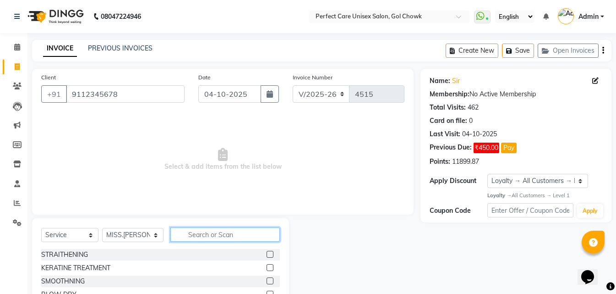
click at [184, 231] on input "text" at bounding box center [224, 234] width 109 height 14
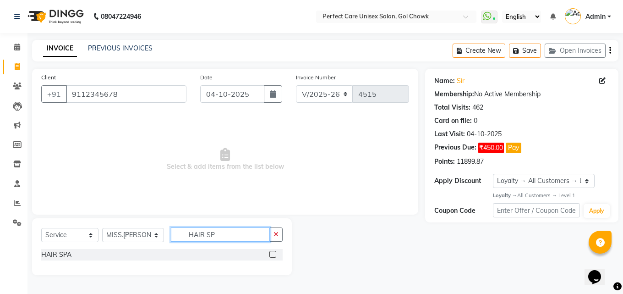
type input "HAIR SP"
click at [273, 255] on label at bounding box center [272, 253] width 7 height 7
click at [273, 255] on input "checkbox" at bounding box center [272, 254] width 6 height 6
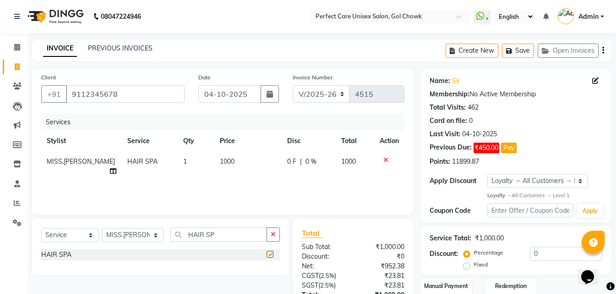
click at [229, 152] on td "1000" at bounding box center [247, 166] width 67 height 30
checkbox input "false"
select select "52316"
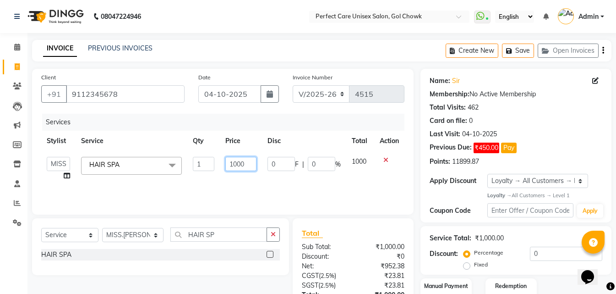
drag, startPoint x: 254, startPoint y: 165, endPoint x: 202, endPoint y: 169, distance: 51.4
click at [202, 169] on tr "MISS. [PERSON_NAME] [PERSON_NAME] MISS [PERSON_NAME] MISS [PERSON_NAME] MISS PI…" at bounding box center [222, 168] width 363 height 35
type input "600"
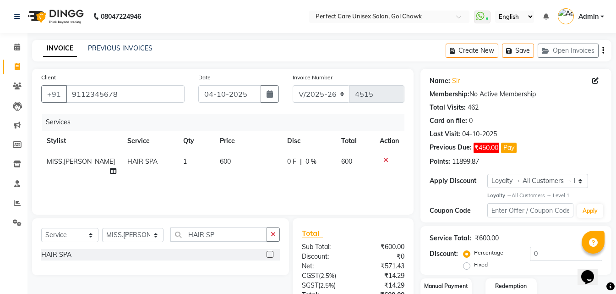
click at [236, 178] on div "Services Stylist Service Qty Price Disc Total Action MISS.[PERSON_NAME] HAIR SP…" at bounding box center [222, 160] width 363 height 92
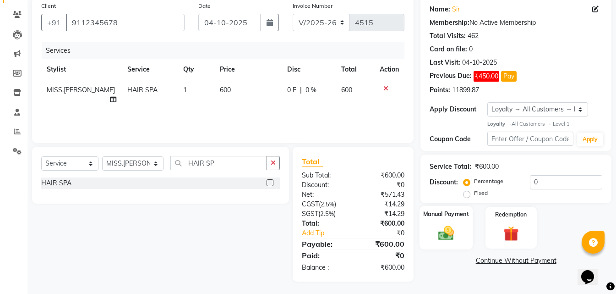
scroll to position [73, 0]
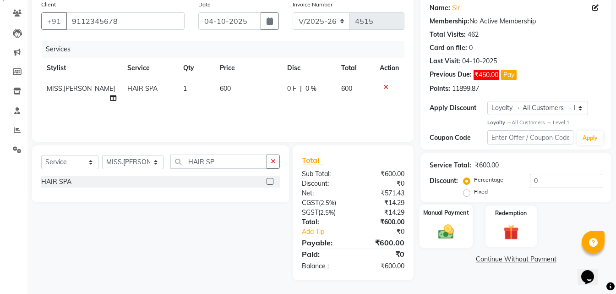
drag, startPoint x: 454, startPoint y: 226, endPoint x: 480, endPoint y: 245, distance: 31.8
click at [454, 227] on img at bounding box center [446, 232] width 26 height 18
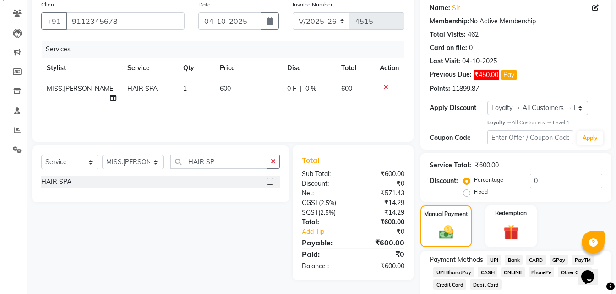
drag, startPoint x: 508, startPoint y: 274, endPoint x: 530, endPoint y: 277, distance: 21.8
click at [510, 274] on span "ONLINE" at bounding box center [513, 272] width 24 height 11
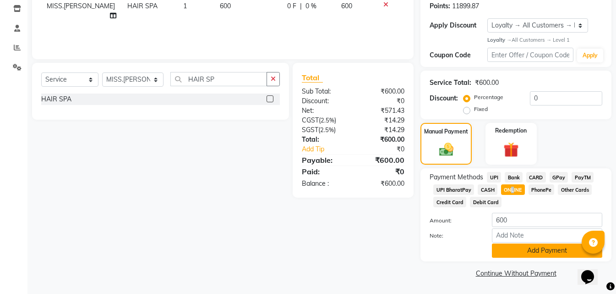
click at [502, 245] on button "Add Payment" at bounding box center [547, 250] width 110 height 14
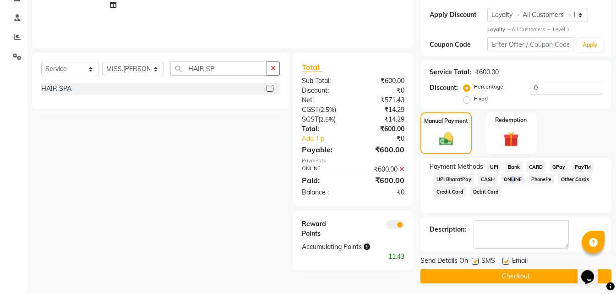
scroll to position [169, 0]
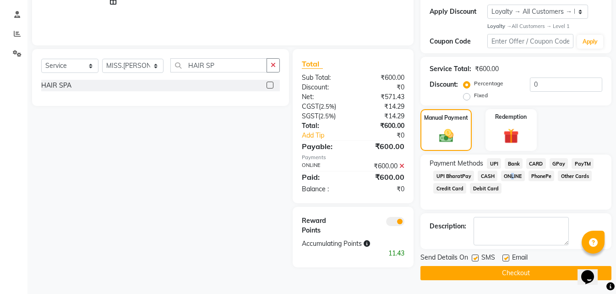
click at [501, 272] on button "Checkout" at bounding box center [515, 273] width 191 height 14
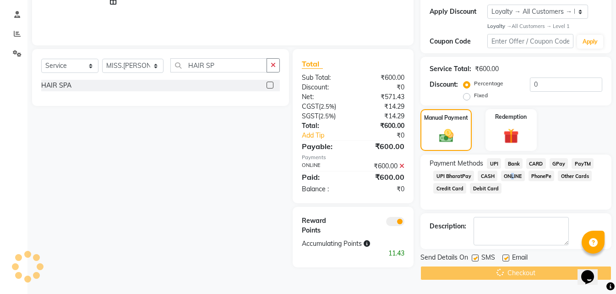
scroll to position [0, 0]
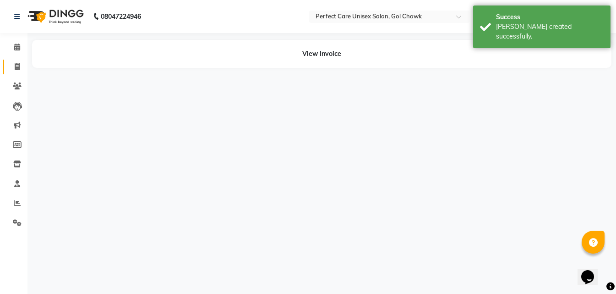
click at [20, 67] on span at bounding box center [17, 67] width 16 height 11
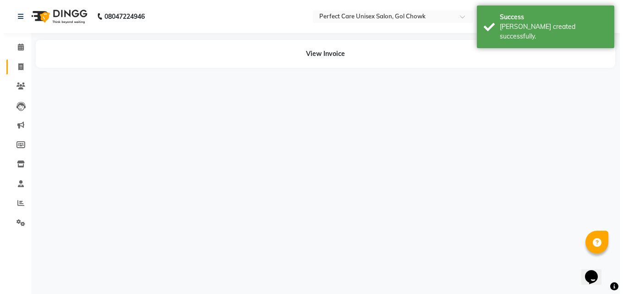
select select "service"
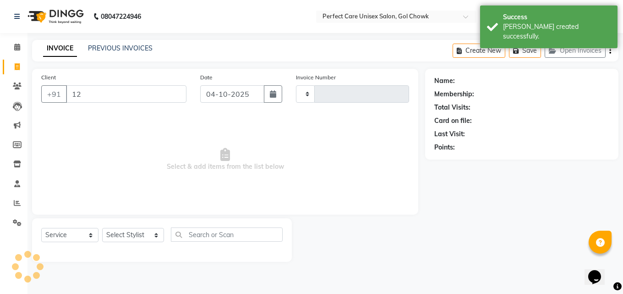
type input "123"
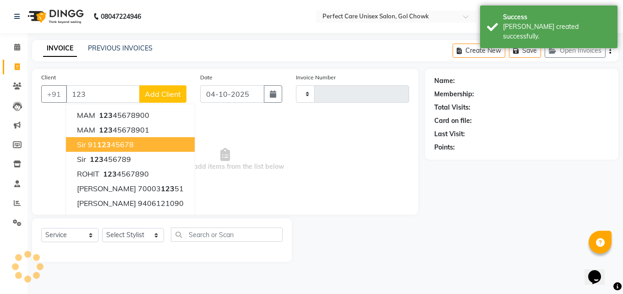
type input "4516"
select select "4751"
click at [109, 146] on span "123" at bounding box center [104, 144] width 14 height 9
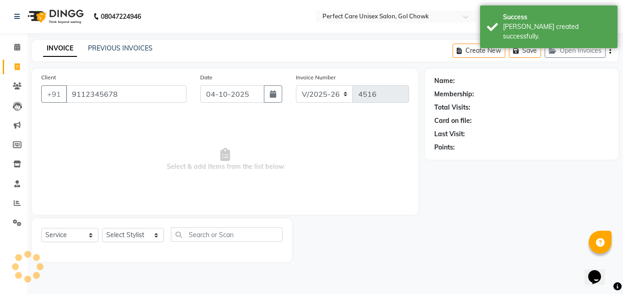
type input "9112345678"
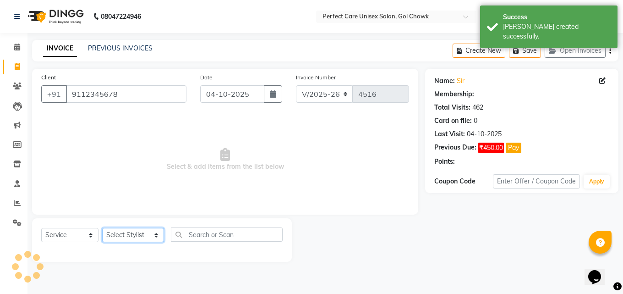
click at [114, 230] on select "Select Stylist MISS. [PERSON_NAME] [PERSON_NAME] MISS [PERSON_NAME] MISS [PERSO…" at bounding box center [133, 235] width 62 height 14
select select "1: Object"
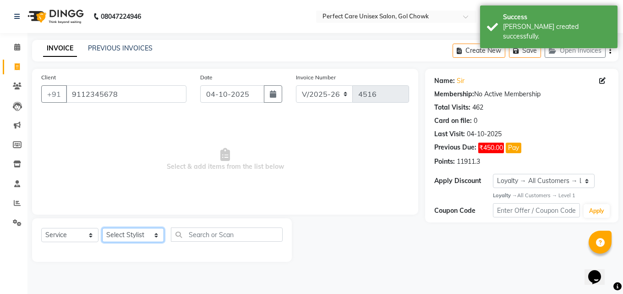
select select "86172"
click at [102, 228] on select "Select Stylist MISS. [PERSON_NAME] [PERSON_NAME] MISS [PERSON_NAME] MISS [PERSO…" at bounding box center [133, 235] width 62 height 14
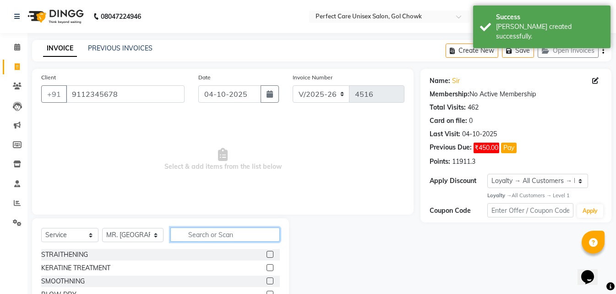
click at [199, 238] on input "text" at bounding box center [224, 234] width 109 height 14
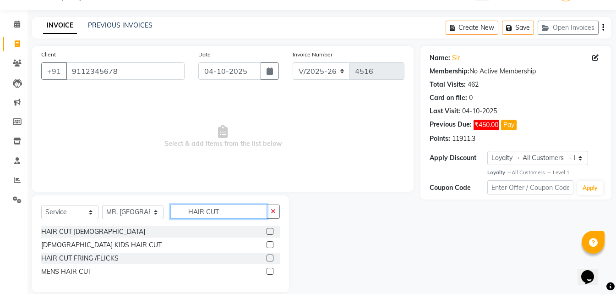
scroll to position [35, 0]
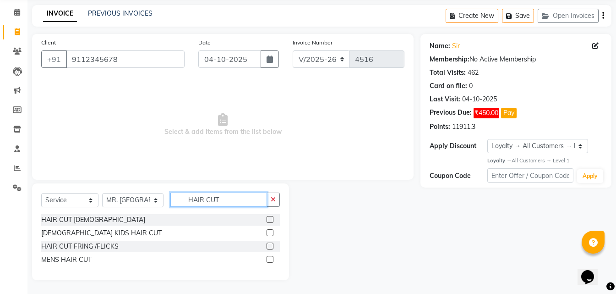
type input "HAIR CUT"
click at [271, 260] on label at bounding box center [270, 259] width 7 height 7
click at [271, 260] on input "checkbox" at bounding box center [270, 259] width 6 height 6
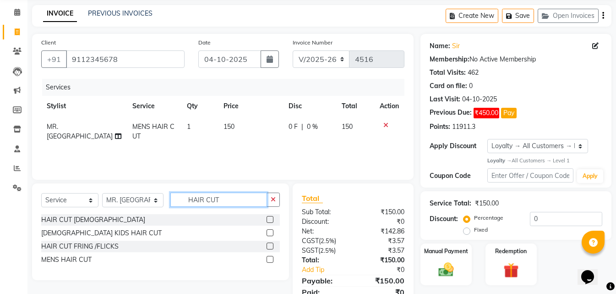
checkbox input "false"
drag, startPoint x: 248, startPoint y: 203, endPoint x: 172, endPoint y: 204, distance: 76.5
click at [172, 204] on input "HAIR CUT" at bounding box center [218, 199] width 96 height 14
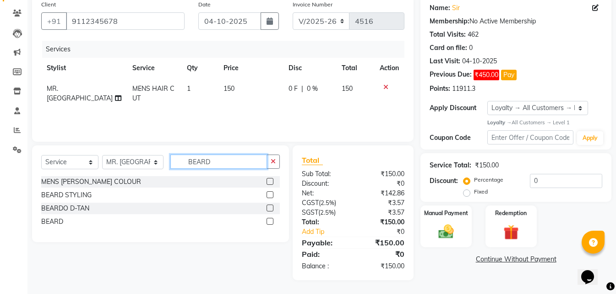
type input "BEARD"
click at [271, 222] on label at bounding box center [270, 221] width 7 height 7
click at [271, 222] on input "checkbox" at bounding box center [270, 221] width 6 height 6
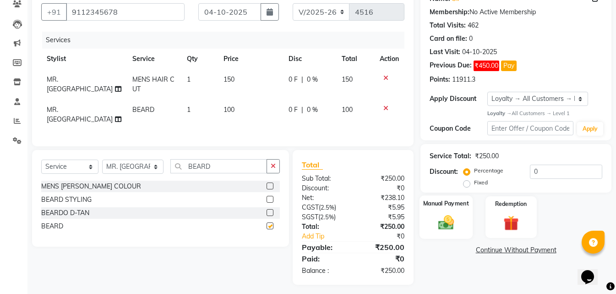
scroll to position [84, 0]
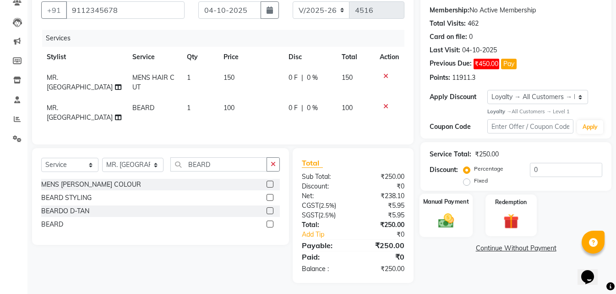
checkbox input "false"
click at [478, 230] on div "Manual Payment Redemption" at bounding box center [515, 215] width 205 height 42
click at [457, 227] on img at bounding box center [446, 221] width 26 height 18
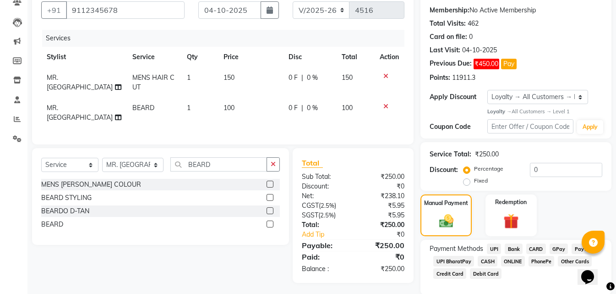
click at [508, 264] on span "ONLINE" at bounding box center [513, 261] width 24 height 11
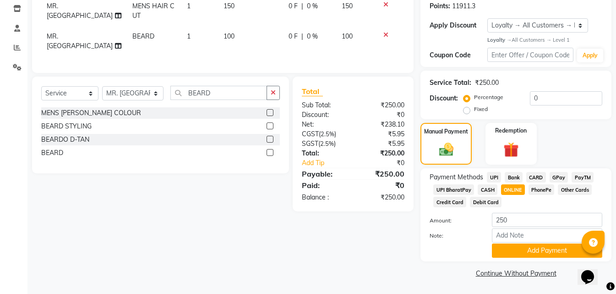
drag, startPoint x: 508, startPoint y: 256, endPoint x: 521, endPoint y: 263, distance: 15.2
click at [508, 257] on button "Add Payment" at bounding box center [547, 250] width 110 height 14
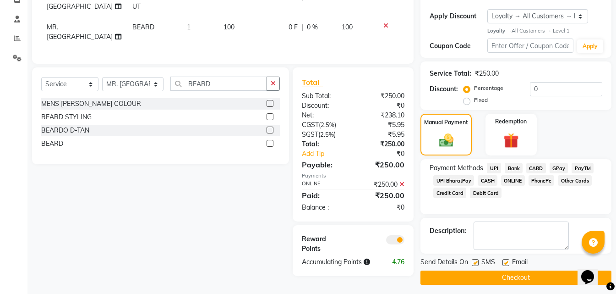
scroll to position [169, 0]
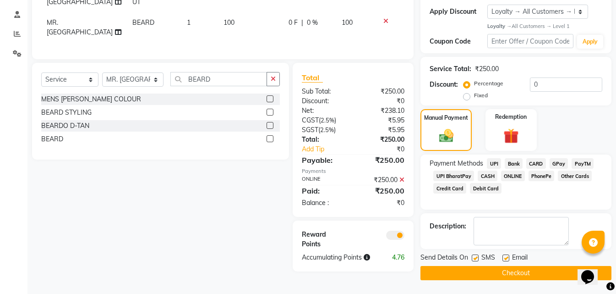
click at [470, 274] on button "Checkout" at bounding box center [515, 273] width 191 height 14
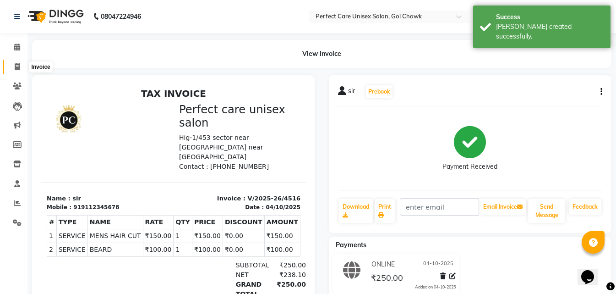
click at [16, 68] on icon at bounding box center [17, 66] width 5 height 7
select select "4751"
select select "service"
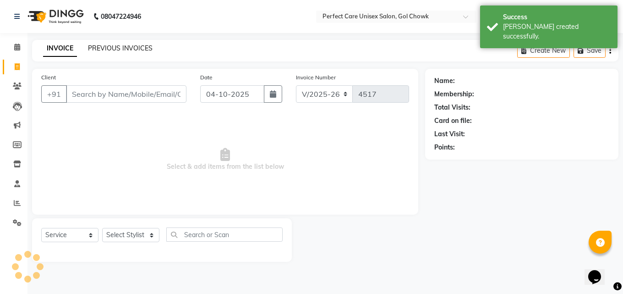
click at [136, 52] on link "PREVIOUS INVOICES" at bounding box center [120, 48] width 65 height 8
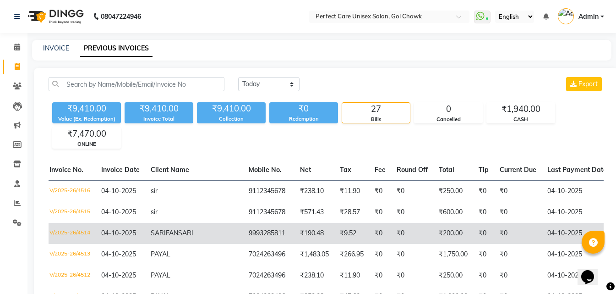
drag, startPoint x: 397, startPoint y: 238, endPoint x: 305, endPoint y: 239, distance: 91.1
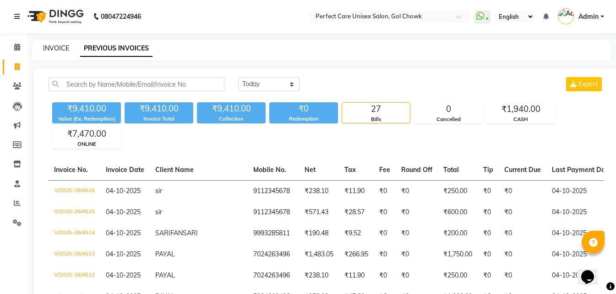
click at [61, 49] on link "INVOICE" at bounding box center [56, 48] width 26 height 8
select select "service"
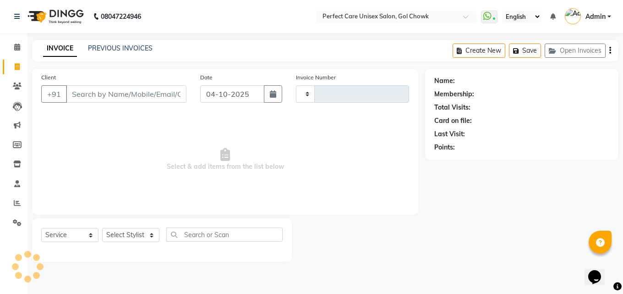
type input "4517"
select select "4751"
click at [115, 49] on link "PREVIOUS INVOICES" at bounding box center [120, 48] width 65 height 8
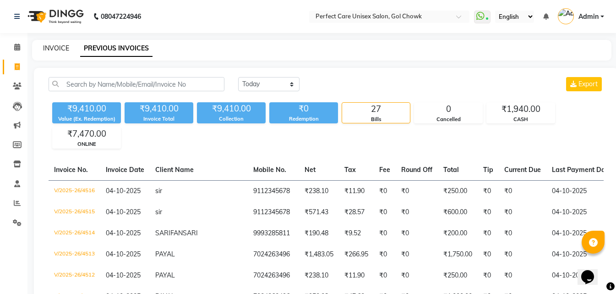
click at [50, 50] on link "INVOICE" at bounding box center [56, 48] width 26 height 8
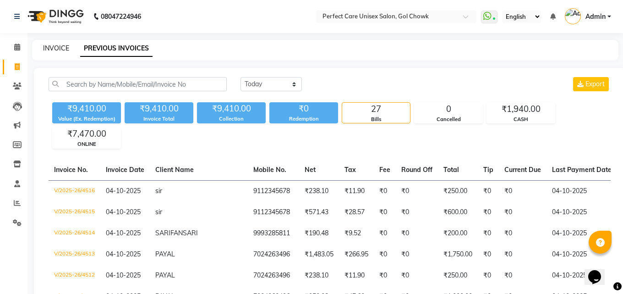
select select "4751"
select select "service"
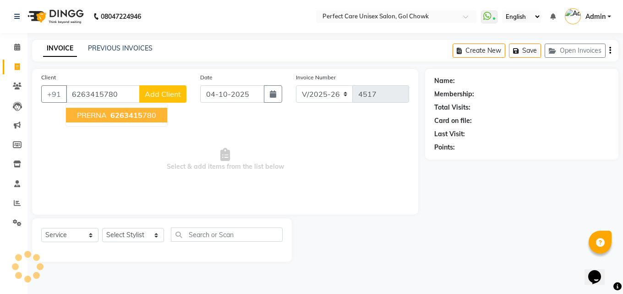
type input "6263415780"
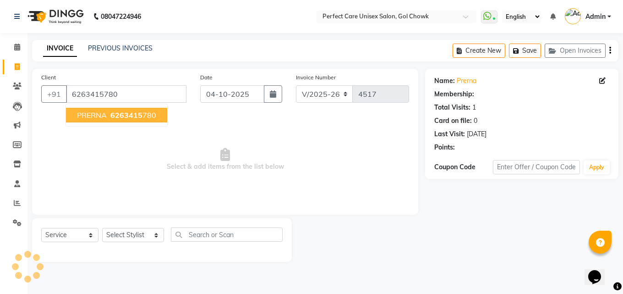
select select "1: Object"
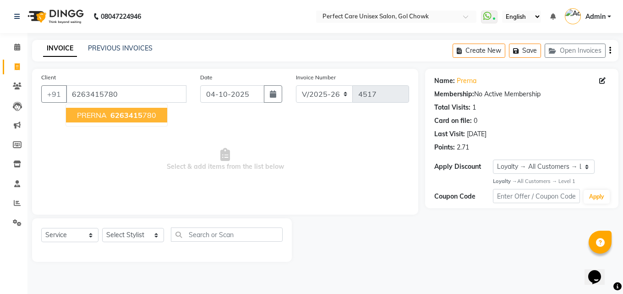
click at [97, 118] on span "PRERNA" at bounding box center [92, 114] width 30 height 9
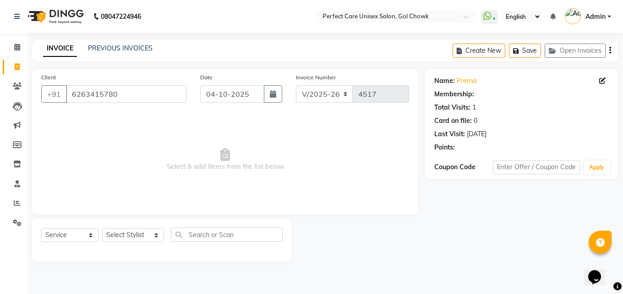
select select "1: Object"
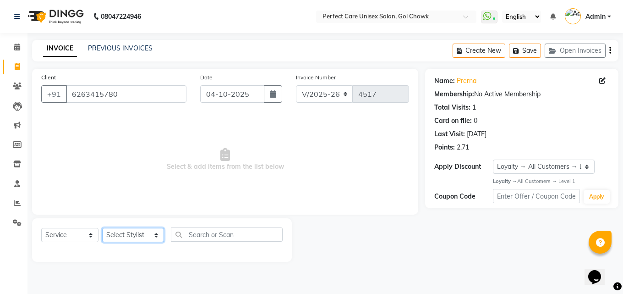
click at [128, 236] on select "Select Stylist MISS. [PERSON_NAME] [PERSON_NAME] MISS [PERSON_NAME] MISS [PERSO…" at bounding box center [133, 235] width 62 height 14
select select "70841"
click at [102, 228] on select "Select Stylist MISS. [PERSON_NAME] [PERSON_NAME] MISS [PERSON_NAME] MISS [PERSO…" at bounding box center [133, 235] width 62 height 14
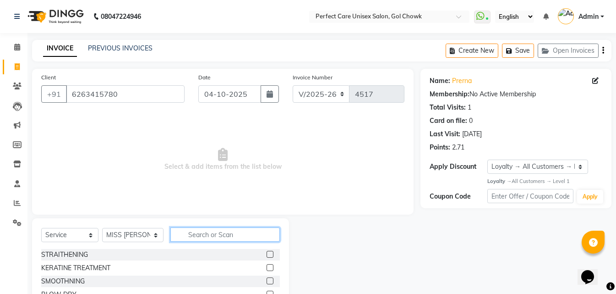
click at [214, 232] on input "text" at bounding box center [224, 234] width 109 height 14
type input "S"
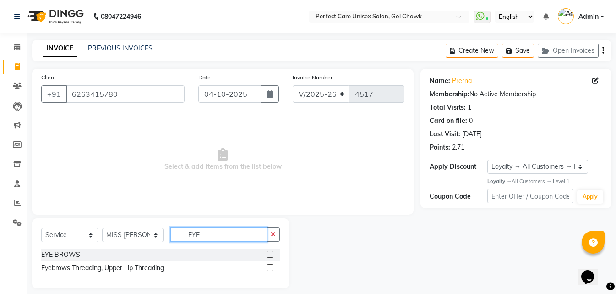
type input "EYE"
click at [272, 254] on label at bounding box center [270, 253] width 7 height 7
click at [272, 254] on input "checkbox" at bounding box center [270, 254] width 6 height 6
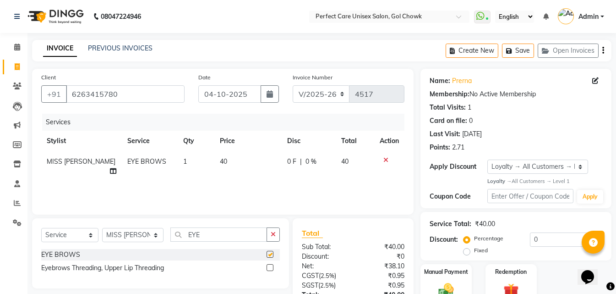
click at [236, 163] on td "40" at bounding box center [247, 166] width 67 height 30
checkbox input "false"
select select "70841"
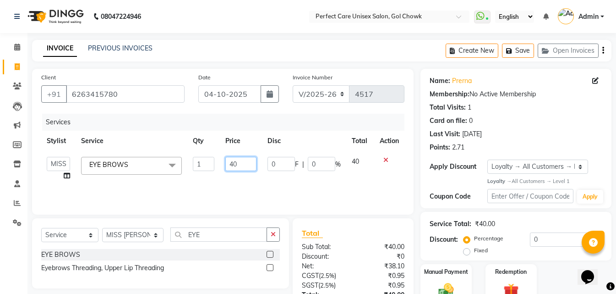
drag, startPoint x: 245, startPoint y: 163, endPoint x: 224, endPoint y: 172, distance: 23.0
click at [224, 172] on td "40" at bounding box center [241, 168] width 42 height 35
type input "50"
click at [222, 172] on div "Services Stylist Service Qty Price Disc Total Action MISS. [PERSON_NAME] [PERSO…" at bounding box center [222, 160] width 363 height 92
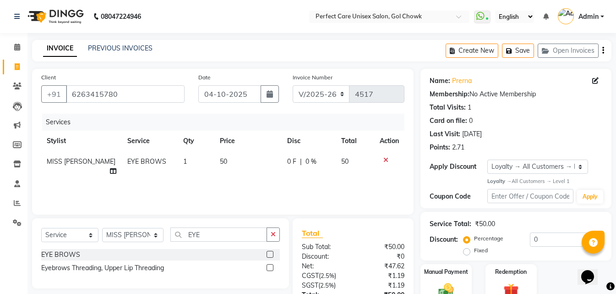
click at [181, 161] on td "1" at bounding box center [196, 166] width 37 height 30
select select "70841"
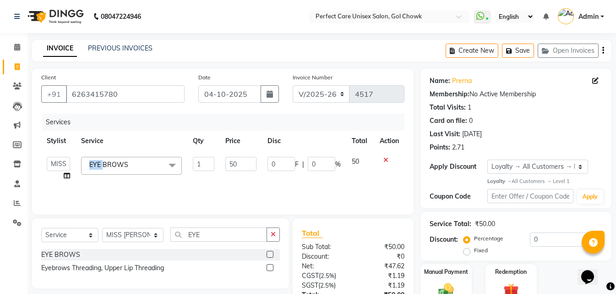
click at [181, 161] on span "EYE BROWS x" at bounding box center [131, 166] width 101 height 18
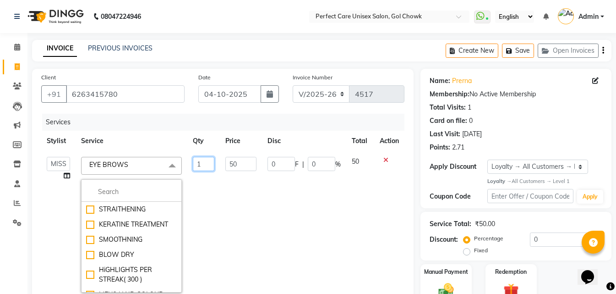
click at [200, 162] on input "1" at bounding box center [204, 164] width 22 height 14
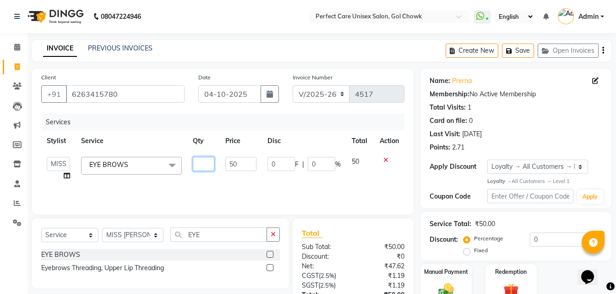
type input "2"
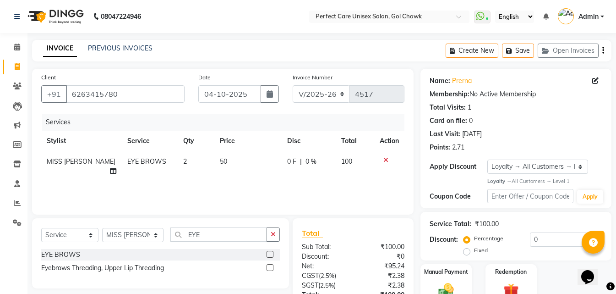
click at [217, 165] on td "50" at bounding box center [247, 166] width 67 height 30
select select "70841"
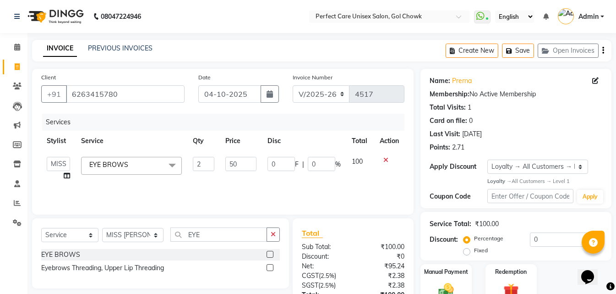
click at [217, 165] on td "2" at bounding box center [203, 168] width 33 height 35
click at [231, 163] on input "50" at bounding box center [240, 164] width 31 height 14
click at [234, 164] on input "50" at bounding box center [240, 164] width 31 height 14
type input "60"
click at [297, 182] on div "Services Stylist Service Qty Price Disc Total Action MISS. [PERSON_NAME] [PERSO…" at bounding box center [222, 160] width 363 height 92
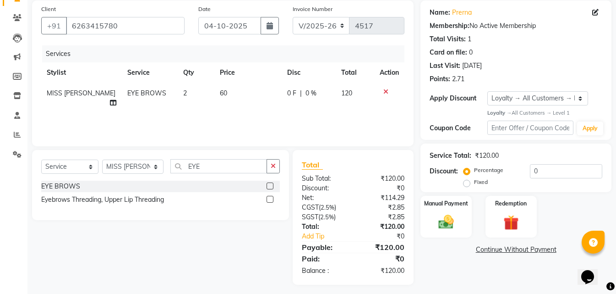
scroll to position [73, 0]
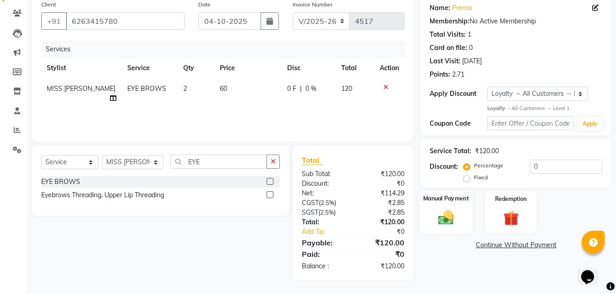
click at [440, 217] on img at bounding box center [446, 217] width 26 height 18
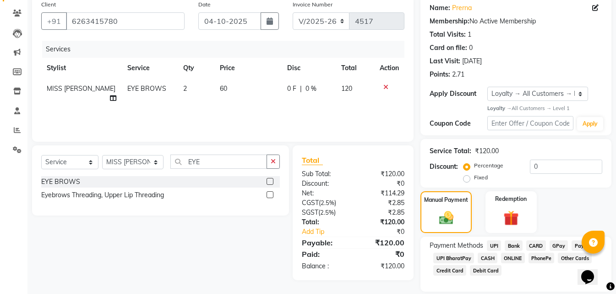
click at [518, 257] on span "ONLINE" at bounding box center [513, 257] width 24 height 11
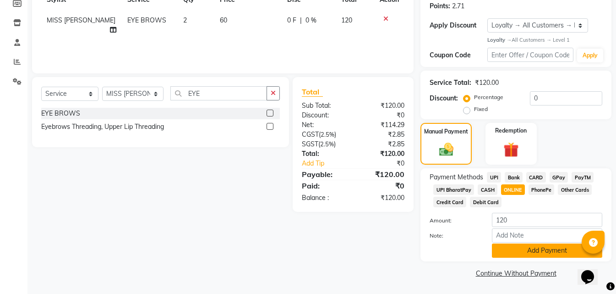
click at [532, 255] on button "Add Payment" at bounding box center [547, 250] width 110 height 14
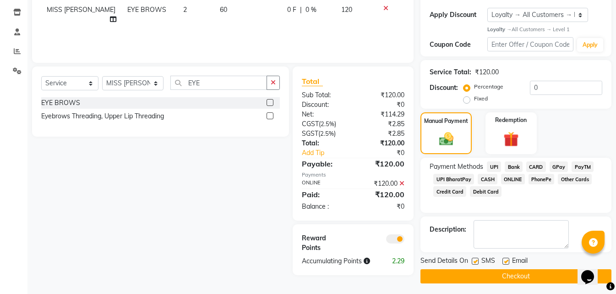
scroll to position [155, 0]
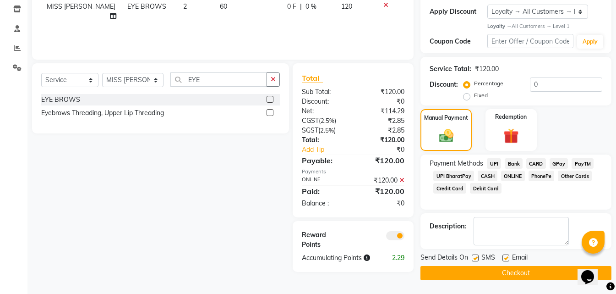
click at [495, 272] on button "Checkout" at bounding box center [515, 273] width 191 height 14
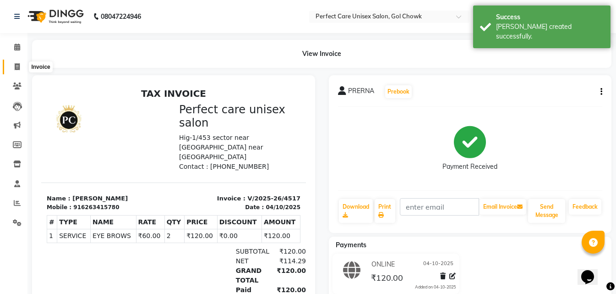
click at [11, 62] on span at bounding box center [17, 67] width 16 height 11
select select "service"
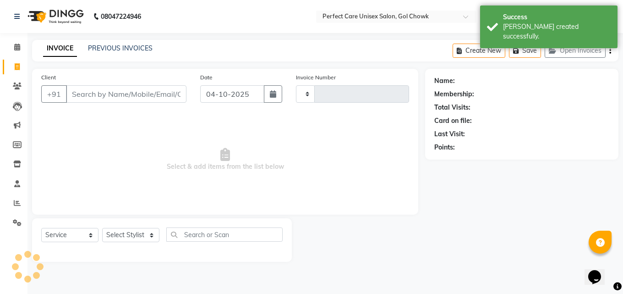
type input "4518"
select select "4751"
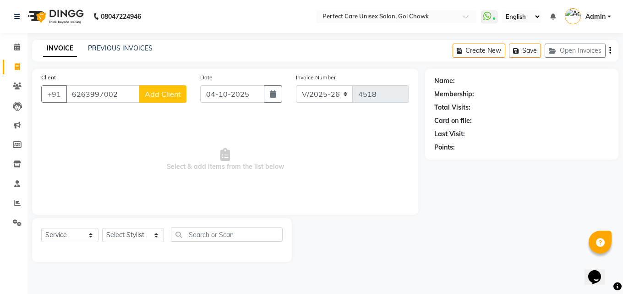
type input "6263997002"
click at [161, 94] on span "Add Client" at bounding box center [163, 93] width 36 height 9
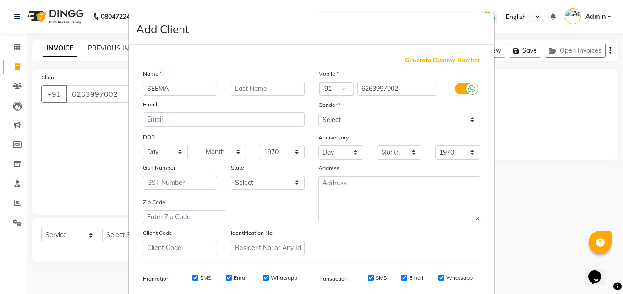
type input "SEEMA"
drag, startPoint x: 340, startPoint y: 119, endPoint x: 339, endPoint y: 126, distance: 7.9
click at [340, 119] on select "Select [DEMOGRAPHIC_DATA] [DEMOGRAPHIC_DATA] Other Prefer Not To Say" at bounding box center [399, 120] width 162 height 14
click at [318, 113] on select "Select [DEMOGRAPHIC_DATA] [DEMOGRAPHIC_DATA] Other Prefer Not To Say" at bounding box center [399, 120] width 162 height 14
click at [348, 108] on div "Gender" at bounding box center [398, 106] width 175 height 13
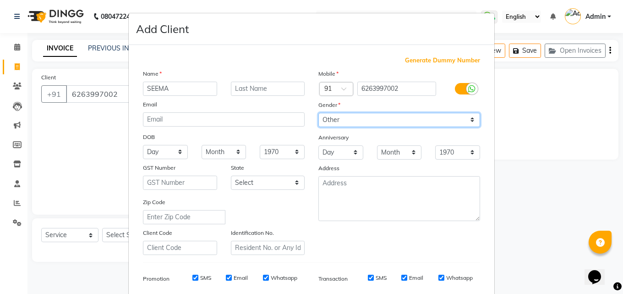
click at [345, 119] on select "Select [DEMOGRAPHIC_DATA] [DEMOGRAPHIC_DATA] Other Prefer Not To Say" at bounding box center [399, 120] width 162 height 14
select select "[DEMOGRAPHIC_DATA]"
click at [318, 113] on select "Select [DEMOGRAPHIC_DATA] [DEMOGRAPHIC_DATA] Other Prefer Not To Say" at bounding box center [399, 120] width 162 height 14
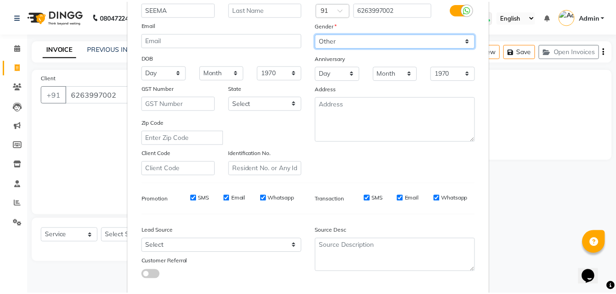
scroll to position [129, 0]
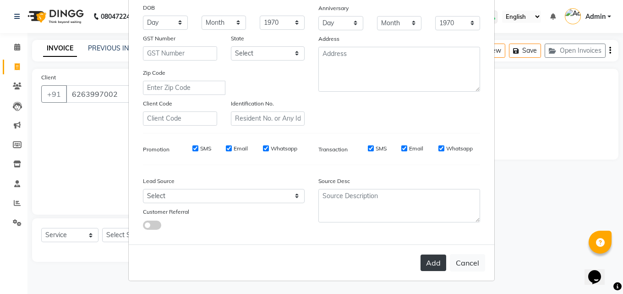
click at [426, 266] on button "Add" at bounding box center [433, 262] width 26 height 16
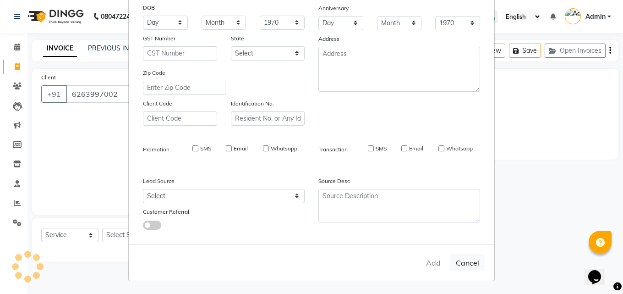
select select
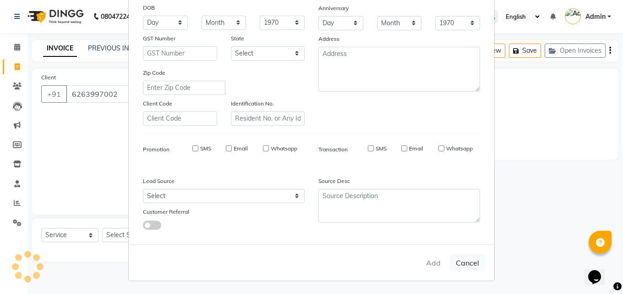
select select
checkbox input "false"
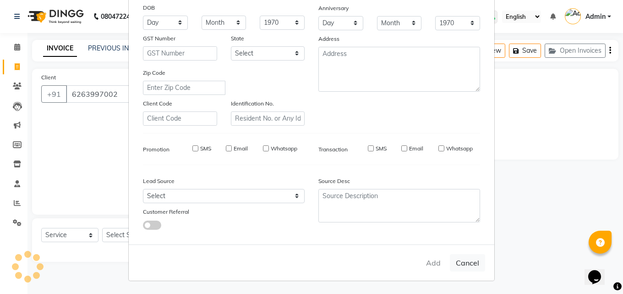
checkbox input "false"
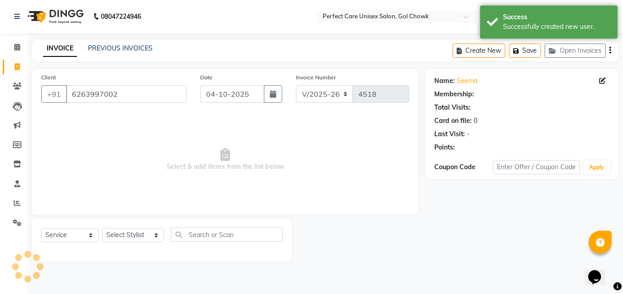
select select "1: Object"
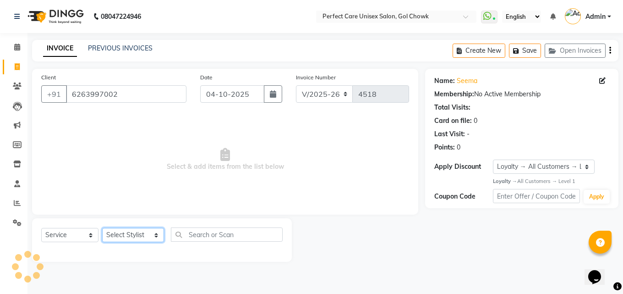
click at [141, 233] on select "Select Stylist MISS. [PERSON_NAME] [PERSON_NAME] MISS [PERSON_NAME] MISS [PERSO…" at bounding box center [133, 235] width 62 height 14
select select "32649"
click at [102, 228] on select "Select Stylist MISS. [PERSON_NAME] [PERSON_NAME] MISS [PERSON_NAME] MISS [PERSO…" at bounding box center [133, 235] width 62 height 14
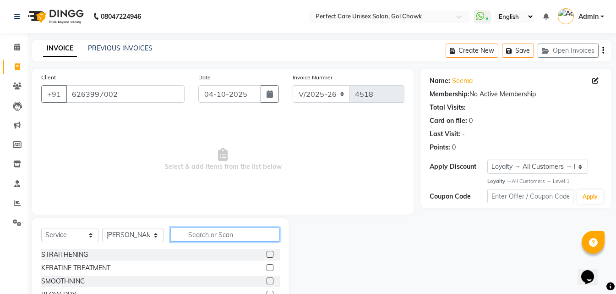
click at [213, 235] on input "text" at bounding box center [224, 234] width 109 height 14
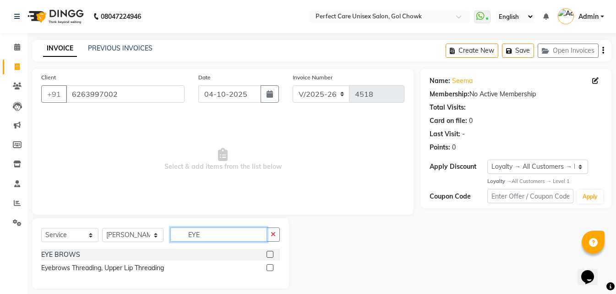
type input "EYE"
click at [270, 253] on label at bounding box center [270, 253] width 7 height 7
click at [270, 253] on input "checkbox" at bounding box center [270, 254] width 6 height 6
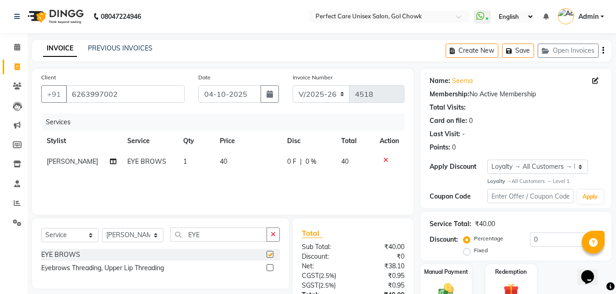
checkbox input "false"
click at [214, 161] on td "40" at bounding box center [247, 161] width 67 height 21
select select "32649"
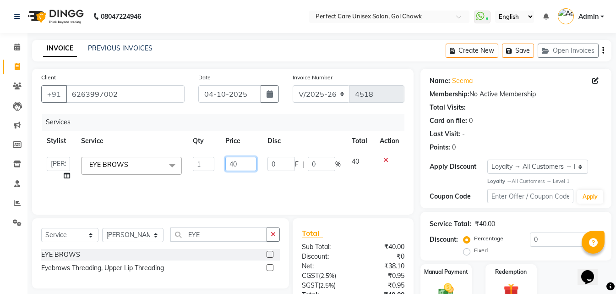
drag, startPoint x: 251, startPoint y: 165, endPoint x: 222, endPoint y: 171, distance: 29.6
click at [222, 171] on td "40" at bounding box center [241, 168] width 42 height 35
type input "50"
click at [249, 180] on div "Services Stylist Service Qty Price Disc Total Action MISS. [PERSON_NAME] [PERSO…" at bounding box center [222, 160] width 363 height 92
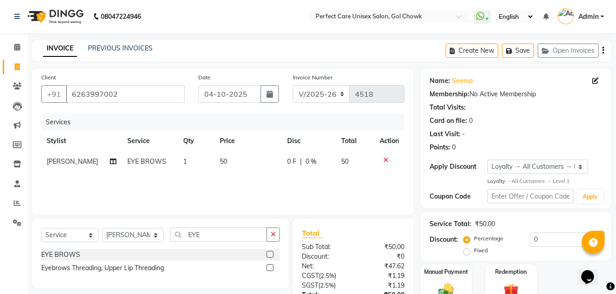
click at [187, 164] on td "1" at bounding box center [196, 161] width 37 height 21
select select "32649"
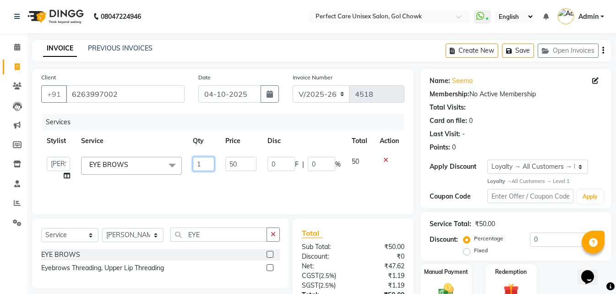
click at [207, 163] on input "1" at bounding box center [204, 164] width 22 height 14
type input "2"
click at [231, 181] on div "Services Stylist Service Qty Price Disc Total Action MISS. [PERSON_NAME] [PERSO…" at bounding box center [222, 160] width 363 height 92
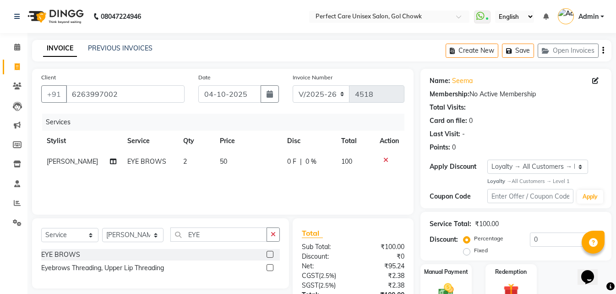
scroll to position [73, 0]
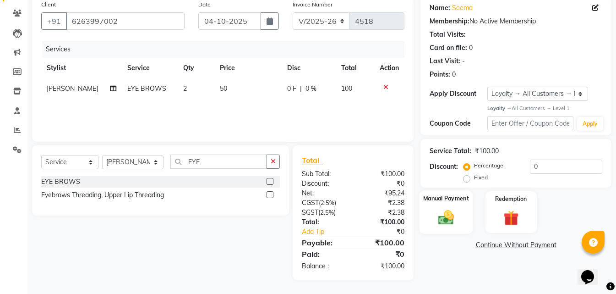
click at [452, 222] on img at bounding box center [446, 217] width 26 height 18
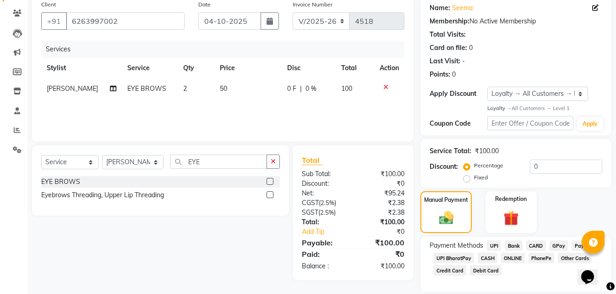
drag, startPoint x: 508, startPoint y: 261, endPoint x: 516, endPoint y: 258, distance: 7.8
click at [509, 260] on span "ONLINE" at bounding box center [513, 257] width 24 height 11
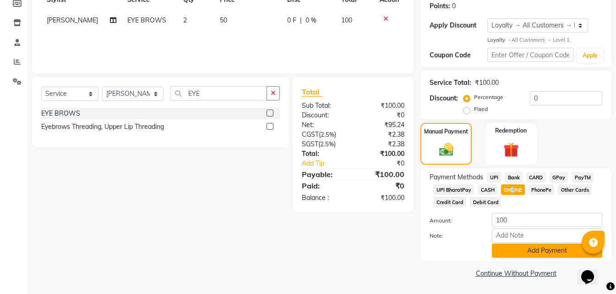
click at [503, 257] on button "Add Payment" at bounding box center [547, 250] width 110 height 14
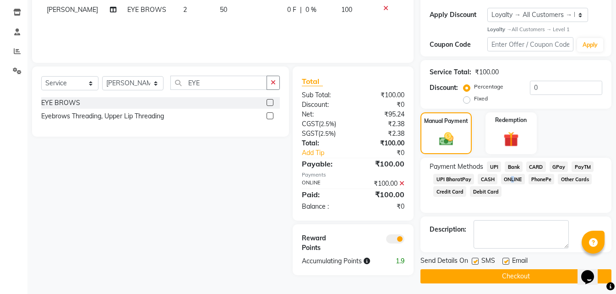
scroll to position [155, 0]
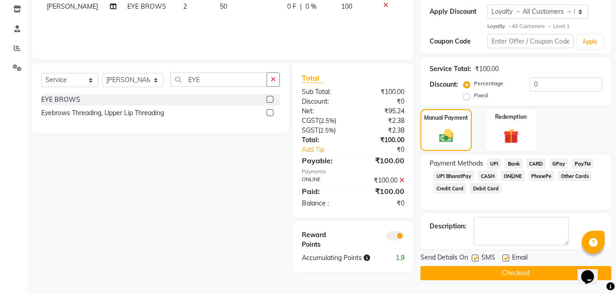
click at [472, 270] on button "Checkout" at bounding box center [515, 273] width 191 height 14
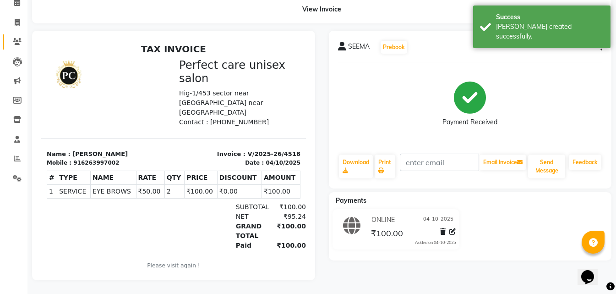
scroll to position [7, 0]
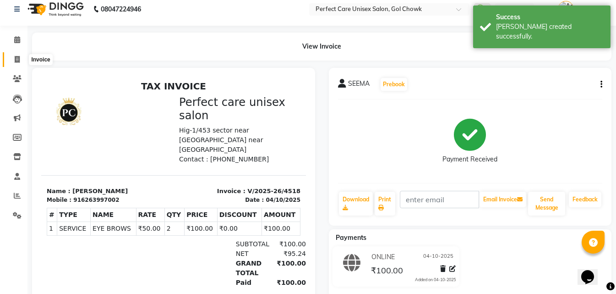
click at [22, 59] on span at bounding box center [17, 59] width 16 height 11
select select "service"
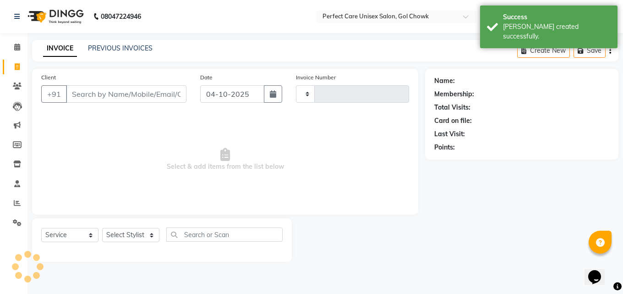
type input "4519"
select select "4751"
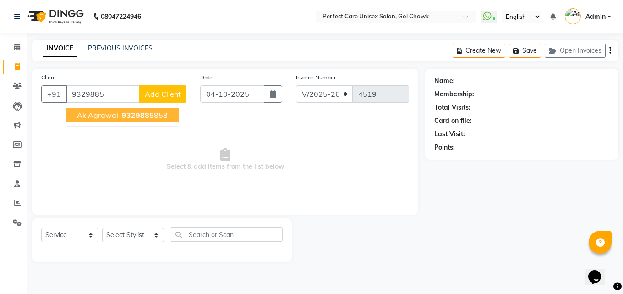
click at [158, 120] on button "Ak agrawal 9329885 858" at bounding box center [122, 115] width 113 height 15
type input "9329885858"
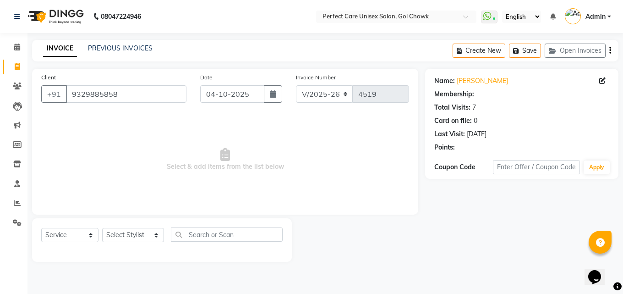
select select "1: Object"
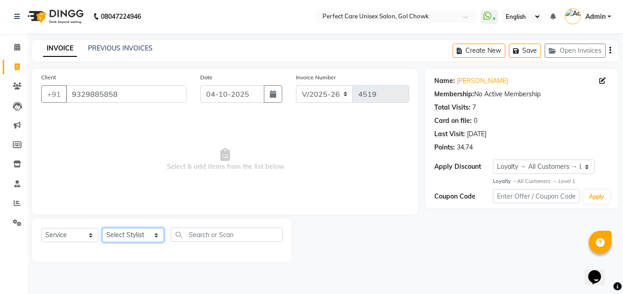
click at [133, 232] on select "Select Stylist MISS. [PERSON_NAME] [PERSON_NAME] MISS [PERSON_NAME] MISS [PERSO…" at bounding box center [133, 235] width 62 height 14
select select "28404"
click at [102, 228] on select "Select Stylist MISS. [PERSON_NAME] [PERSON_NAME] MISS [PERSON_NAME] MISS [PERSO…" at bounding box center [133, 235] width 62 height 14
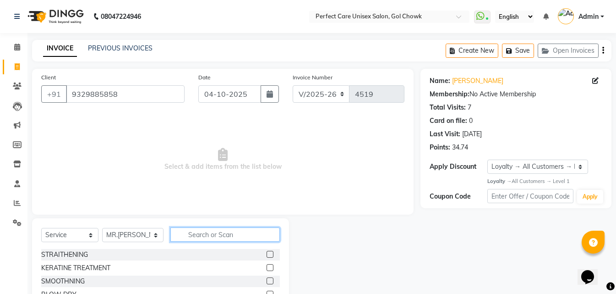
click at [210, 233] on input "text" at bounding box center [224, 234] width 109 height 14
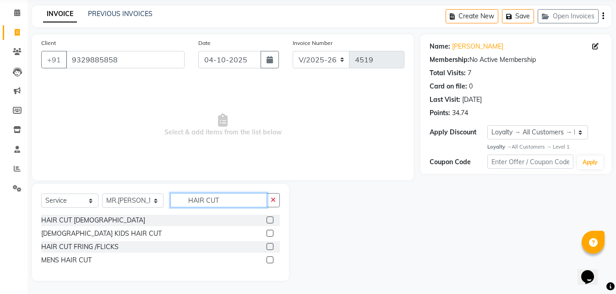
scroll to position [35, 0]
type input "HAIR CUT"
click at [271, 260] on label at bounding box center [270, 259] width 7 height 7
click at [271, 260] on input "checkbox" at bounding box center [270, 259] width 6 height 6
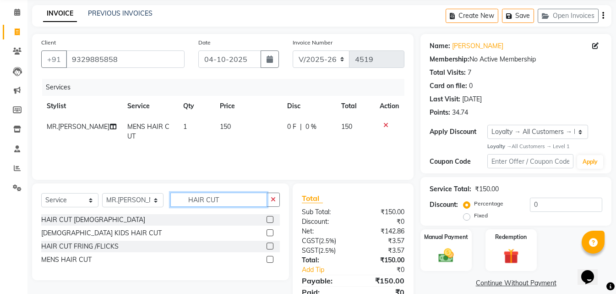
checkbox input "false"
drag, startPoint x: 236, startPoint y: 198, endPoint x: 174, endPoint y: 205, distance: 62.7
click at [174, 205] on input "HAIR CUT" at bounding box center [218, 199] width 96 height 14
type input "BEARD"
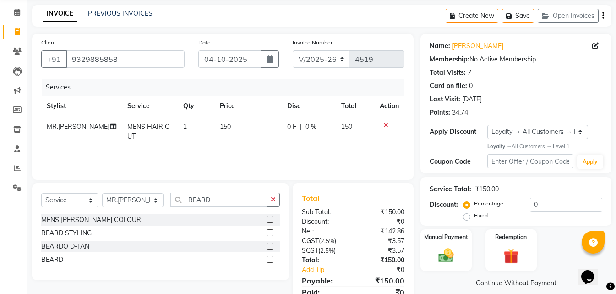
drag, startPoint x: 270, startPoint y: 258, endPoint x: 241, endPoint y: 169, distance: 94.3
click at [269, 256] on label at bounding box center [270, 259] width 7 height 7
click at [269, 256] on input "checkbox" at bounding box center [270, 259] width 6 height 6
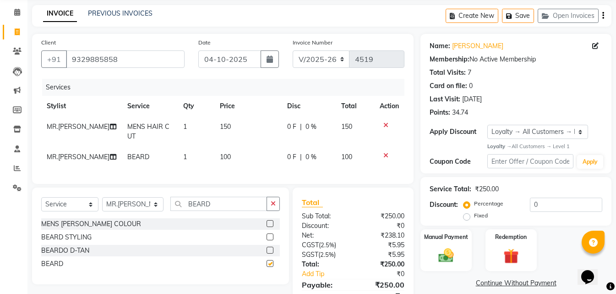
click at [227, 122] on td "150" at bounding box center [247, 131] width 67 height 30
checkbox input "false"
select select "28404"
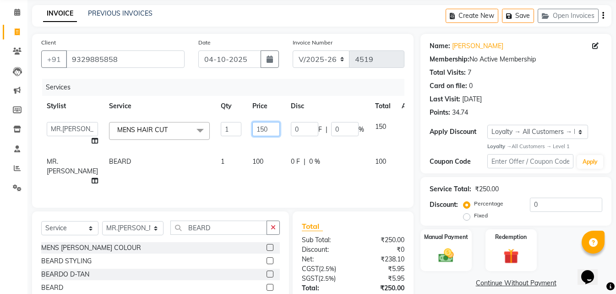
drag, startPoint x: 256, startPoint y: 127, endPoint x: 238, endPoint y: 133, distance: 19.3
click at [252, 133] on input "150" at bounding box center [265, 129] width 27 height 14
type input "200"
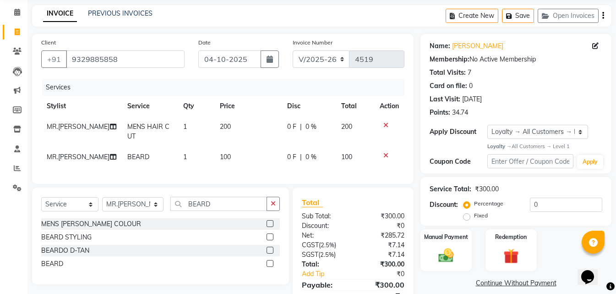
click at [264, 149] on tbody "MR.[PERSON_NAME] MENS HAIR CUT 1 200 0 F | 0 % 200 [PERSON_NAME] 1 100 0 F | 0 …" at bounding box center [222, 141] width 363 height 51
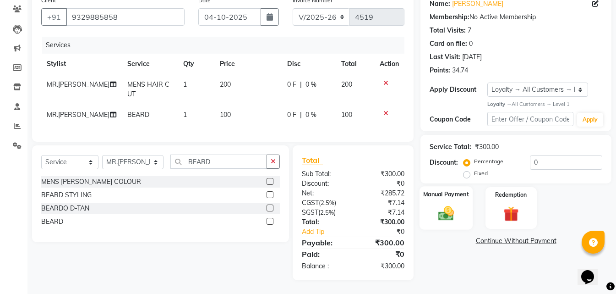
scroll to position [84, 0]
drag, startPoint x: 447, startPoint y: 208, endPoint x: 453, endPoint y: 220, distance: 13.1
click at [448, 210] on img at bounding box center [446, 213] width 26 height 18
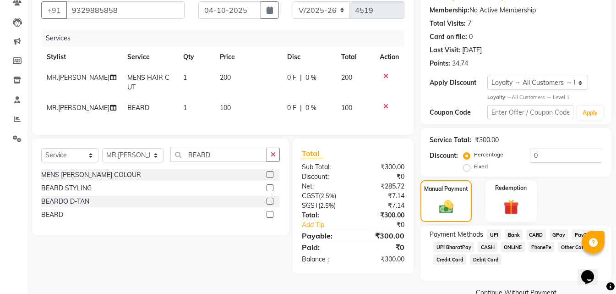
click at [510, 248] on span "ONLINE" at bounding box center [513, 246] width 24 height 11
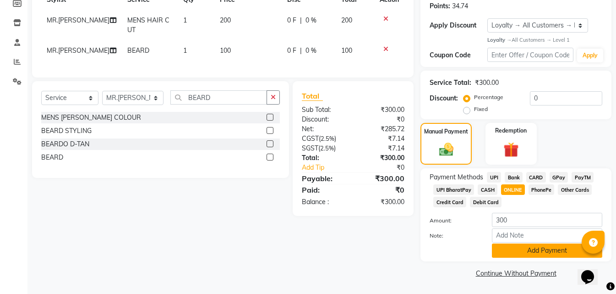
click at [514, 251] on button "Add Payment" at bounding box center [547, 250] width 110 height 14
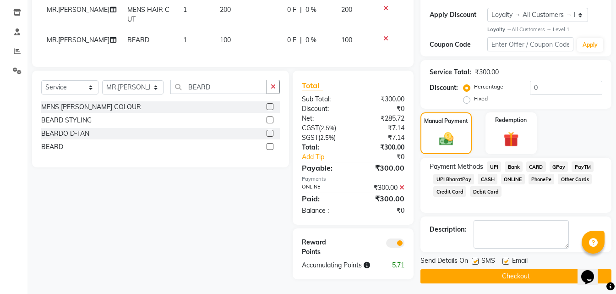
scroll to position [158, 0]
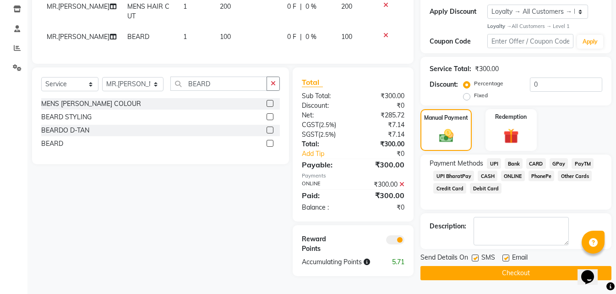
click at [483, 275] on button "Checkout" at bounding box center [515, 273] width 191 height 14
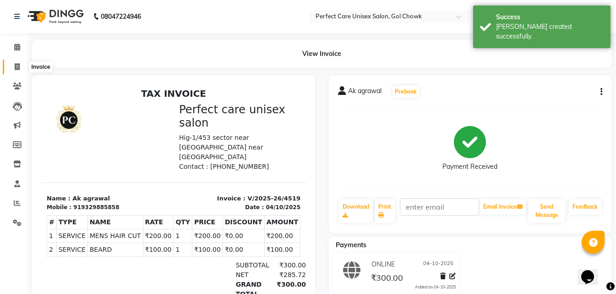
click at [16, 64] on icon at bounding box center [17, 66] width 5 height 7
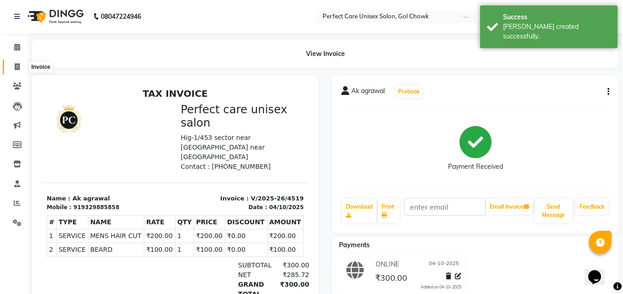
select select "4751"
select select "service"
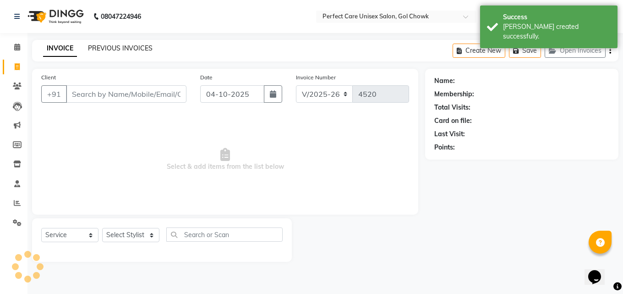
click at [132, 51] on link "PREVIOUS INVOICES" at bounding box center [120, 48] width 65 height 8
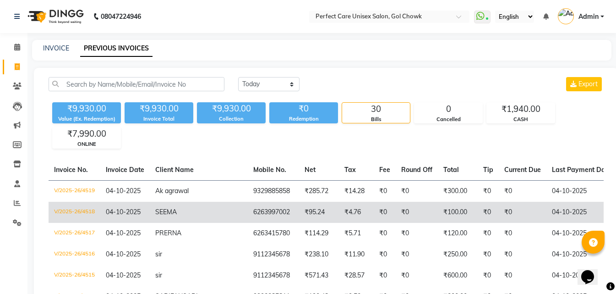
scroll to position [0, 202]
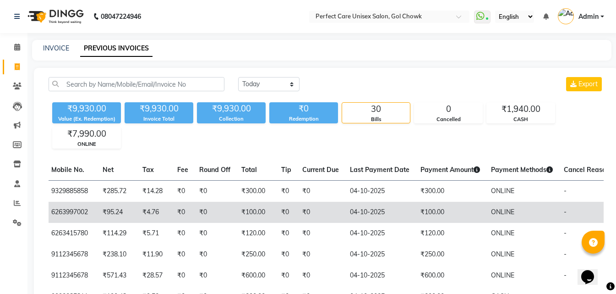
drag, startPoint x: 414, startPoint y: 216, endPoint x: 481, endPoint y: 216, distance: 66.9
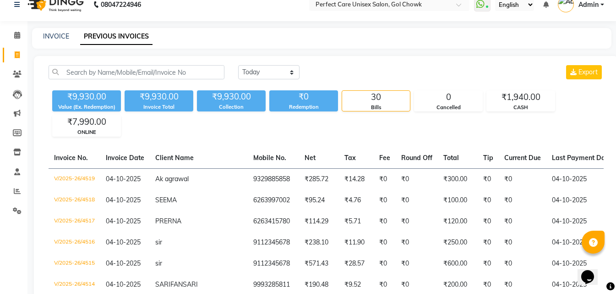
scroll to position [0, 0]
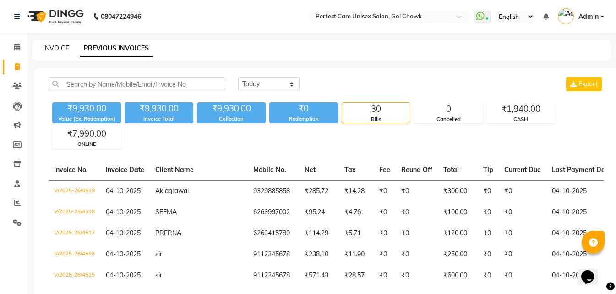
click at [60, 48] on link "INVOICE" at bounding box center [56, 48] width 26 height 8
select select "service"
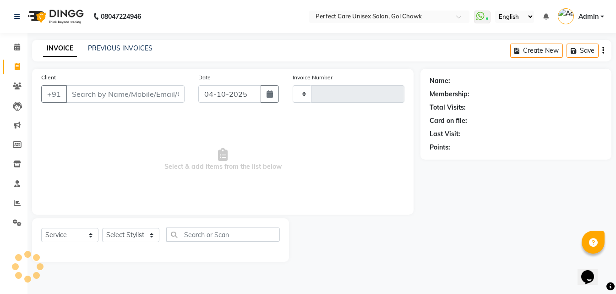
type input "4520"
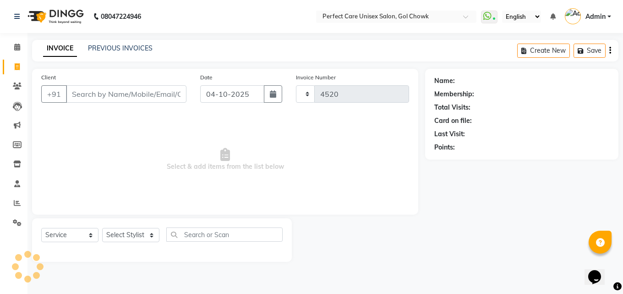
select select "4751"
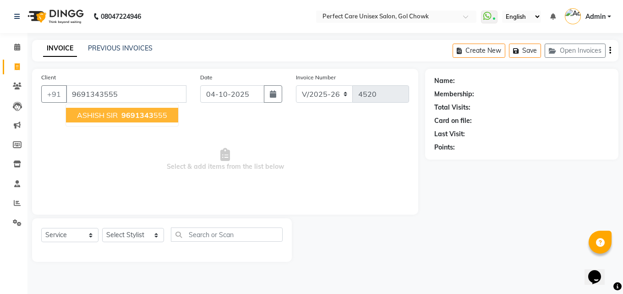
type input "9691343555"
select select "1: Object"
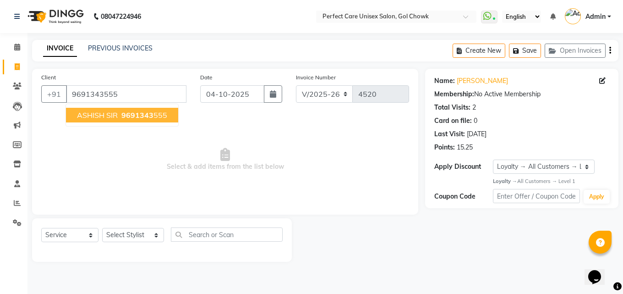
click at [94, 119] on span "ASHISH SIR" at bounding box center [97, 114] width 41 height 9
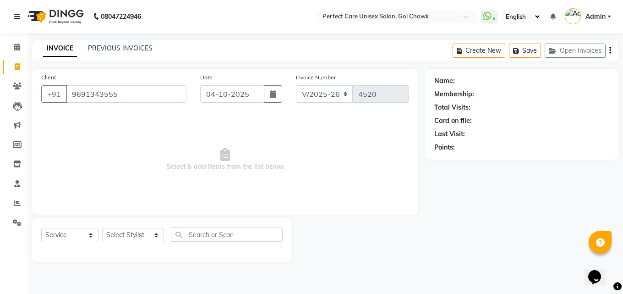
select select "1: Object"
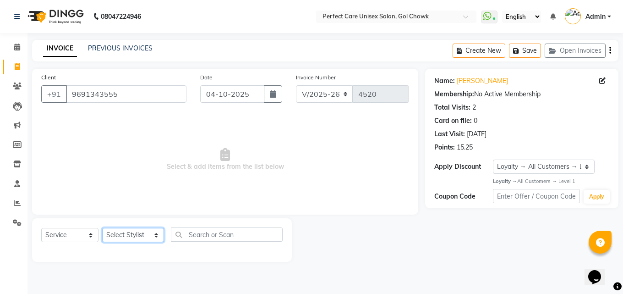
click at [144, 238] on select "Select Stylist MISS. [PERSON_NAME] [PERSON_NAME] MISS [PERSON_NAME] MISS [PERSO…" at bounding box center [133, 235] width 62 height 14
select select "86172"
click at [102, 228] on select "Select Stylist MISS. [PERSON_NAME] [PERSON_NAME] MISS [PERSON_NAME] MISS [PERSO…" at bounding box center [133, 235] width 62 height 14
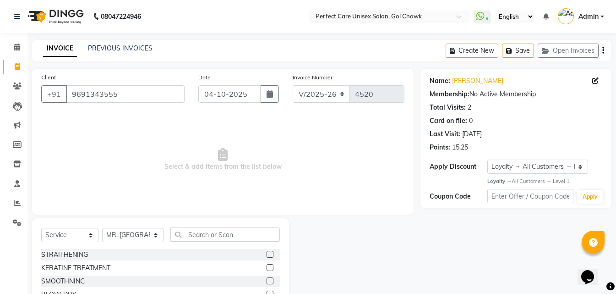
click at [184, 227] on div "Select Service Product Membership Package Voucher Prepaid Gift Card Select Styl…" at bounding box center [160, 285] width 257 height 135
click at [187, 232] on input "text" at bounding box center [224, 234] width 109 height 14
type input "G"
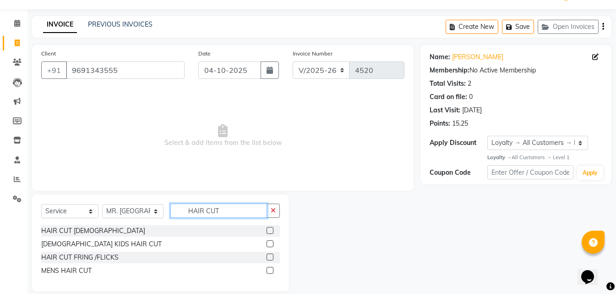
scroll to position [35, 0]
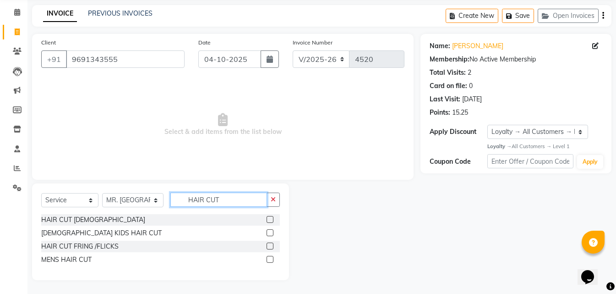
type input "HAIR CUT"
click at [270, 260] on label at bounding box center [270, 259] width 7 height 7
click at [270, 260] on input "checkbox" at bounding box center [270, 259] width 6 height 6
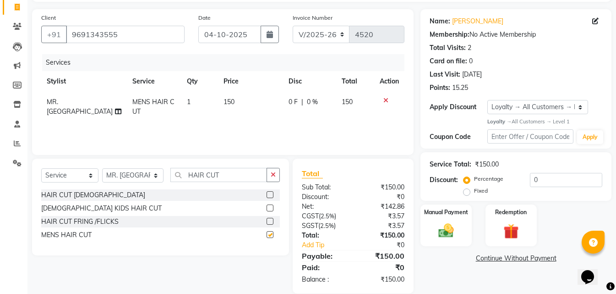
scroll to position [73, 0]
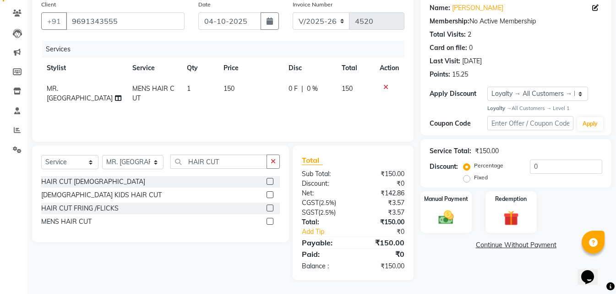
checkbox input "false"
drag, startPoint x: 451, startPoint y: 216, endPoint x: 481, endPoint y: 232, distance: 34.2
click at [451, 217] on img at bounding box center [446, 217] width 26 height 18
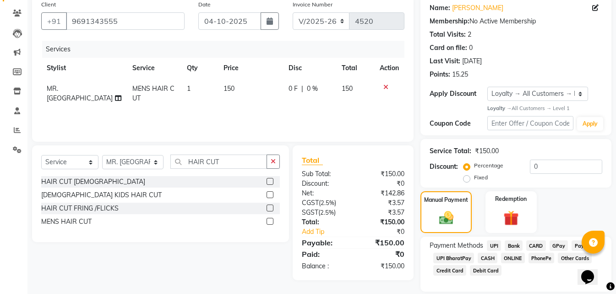
click at [511, 258] on span "ONLINE" at bounding box center [513, 257] width 24 height 11
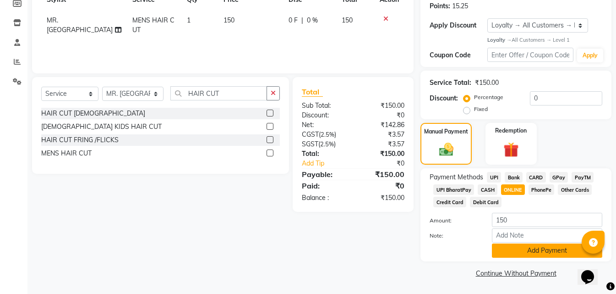
click at [509, 254] on button "Add Payment" at bounding box center [547, 250] width 110 height 14
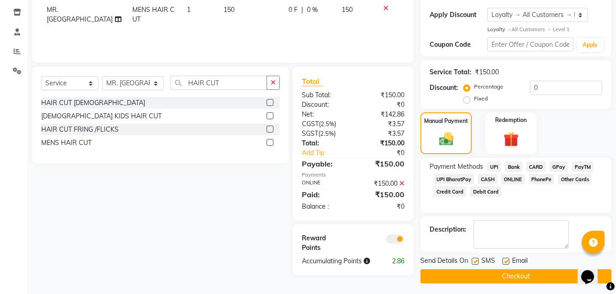
scroll to position [155, 0]
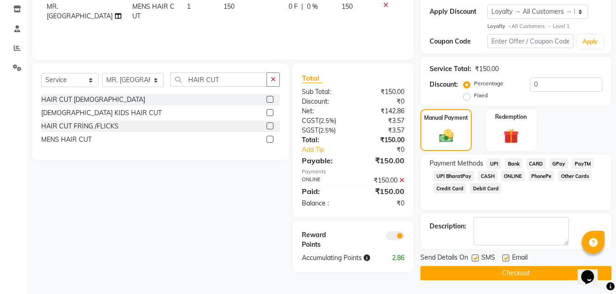
click at [479, 273] on button "Checkout" at bounding box center [515, 273] width 191 height 14
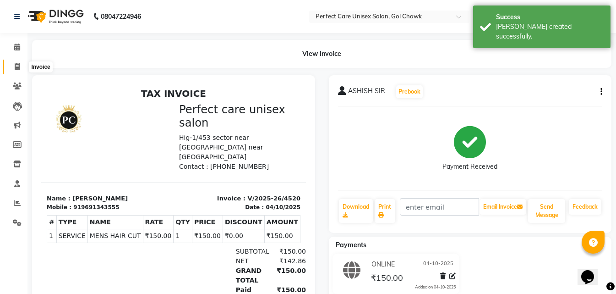
click at [16, 70] on span at bounding box center [17, 67] width 16 height 11
select select "service"
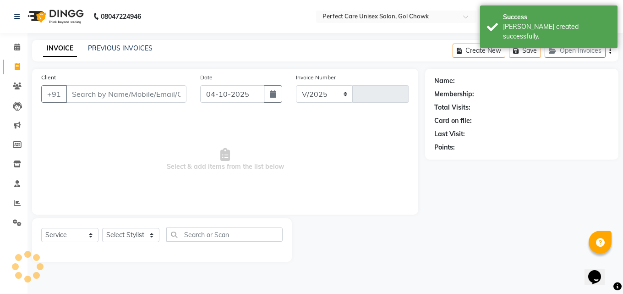
select select "4751"
type input "4521"
click at [113, 47] on link "PREVIOUS INVOICES" at bounding box center [120, 48] width 65 height 8
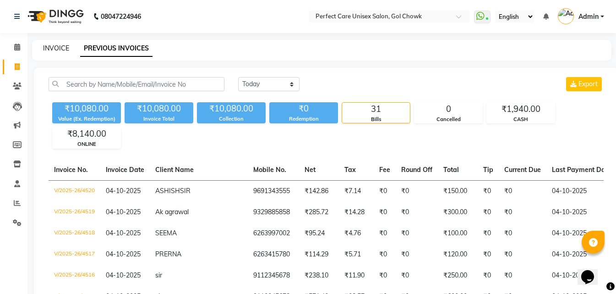
click at [57, 48] on link "INVOICE" at bounding box center [56, 48] width 26 height 8
select select "service"
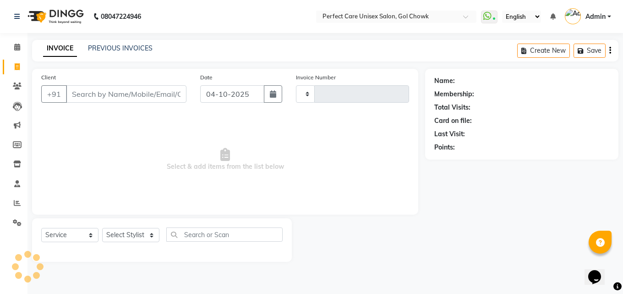
type input "4521"
select select "4751"
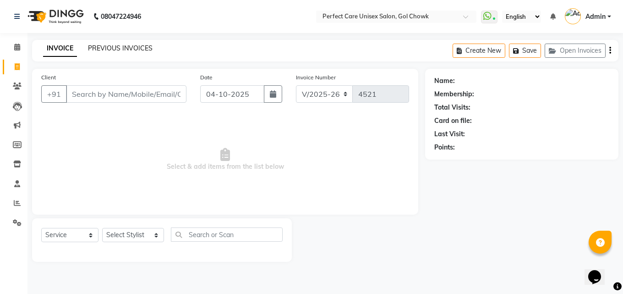
click at [128, 50] on link "PREVIOUS INVOICES" at bounding box center [120, 48] width 65 height 8
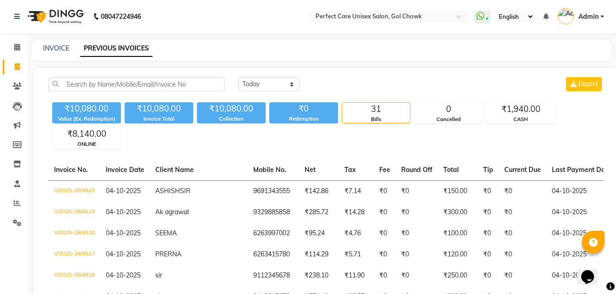
click at [59, 43] on div "INVOICE PREVIOUS INVOICES" at bounding box center [321, 50] width 579 height 21
click at [59, 46] on link "INVOICE" at bounding box center [56, 48] width 26 height 8
select select "service"
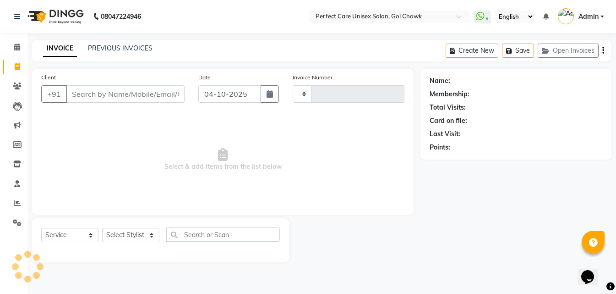
type input "4521"
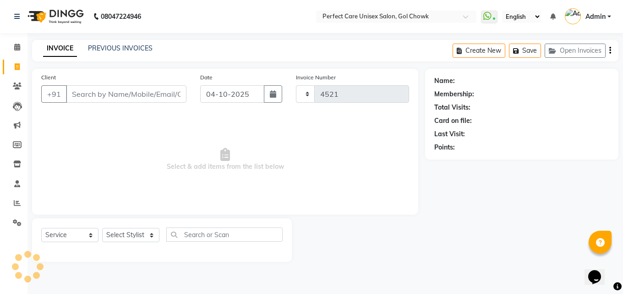
select select "4751"
